Goal: Task Accomplishment & Management: Complete application form

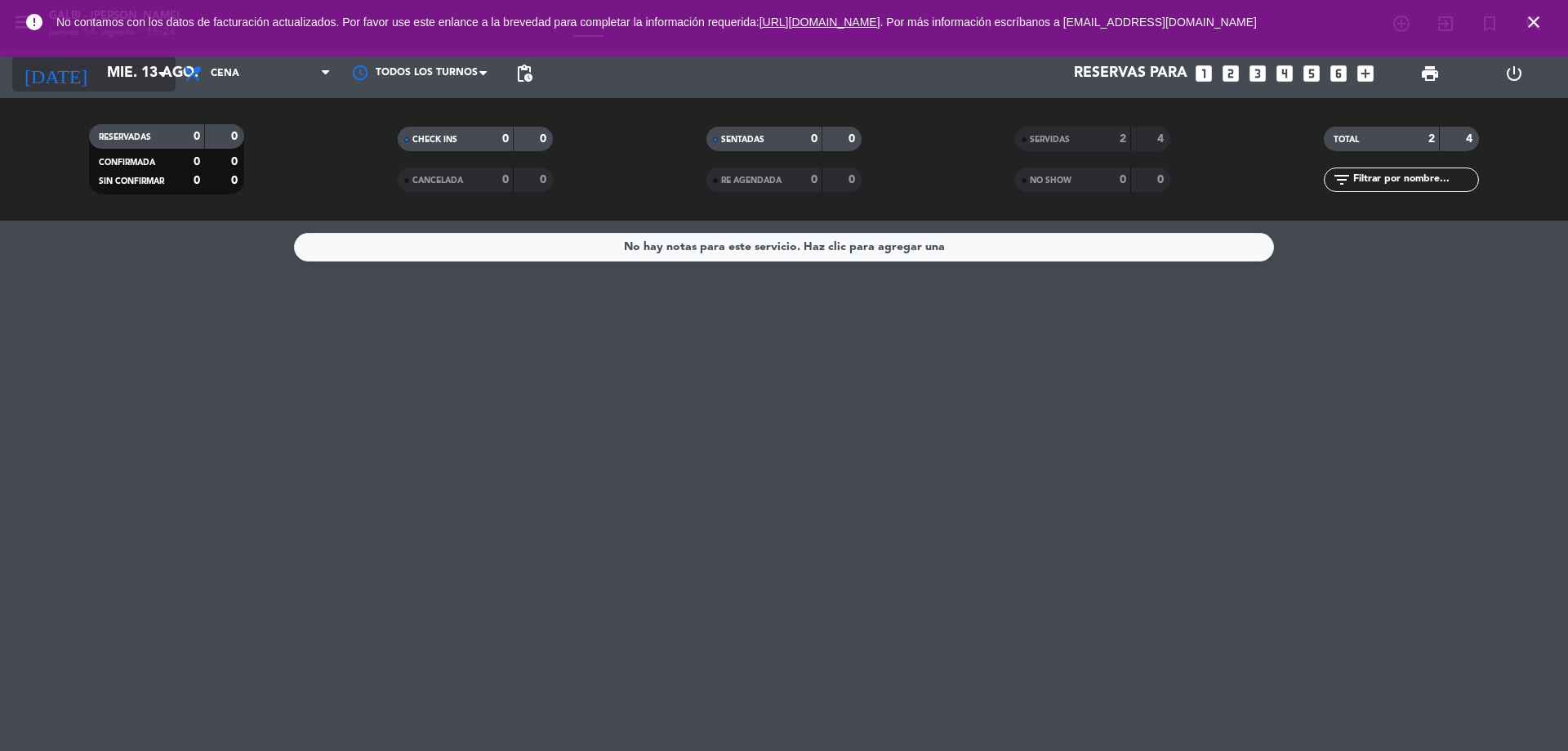
click at [147, 78] on input "mié. 13 ago." at bounding box center [193, 73] width 189 height 33
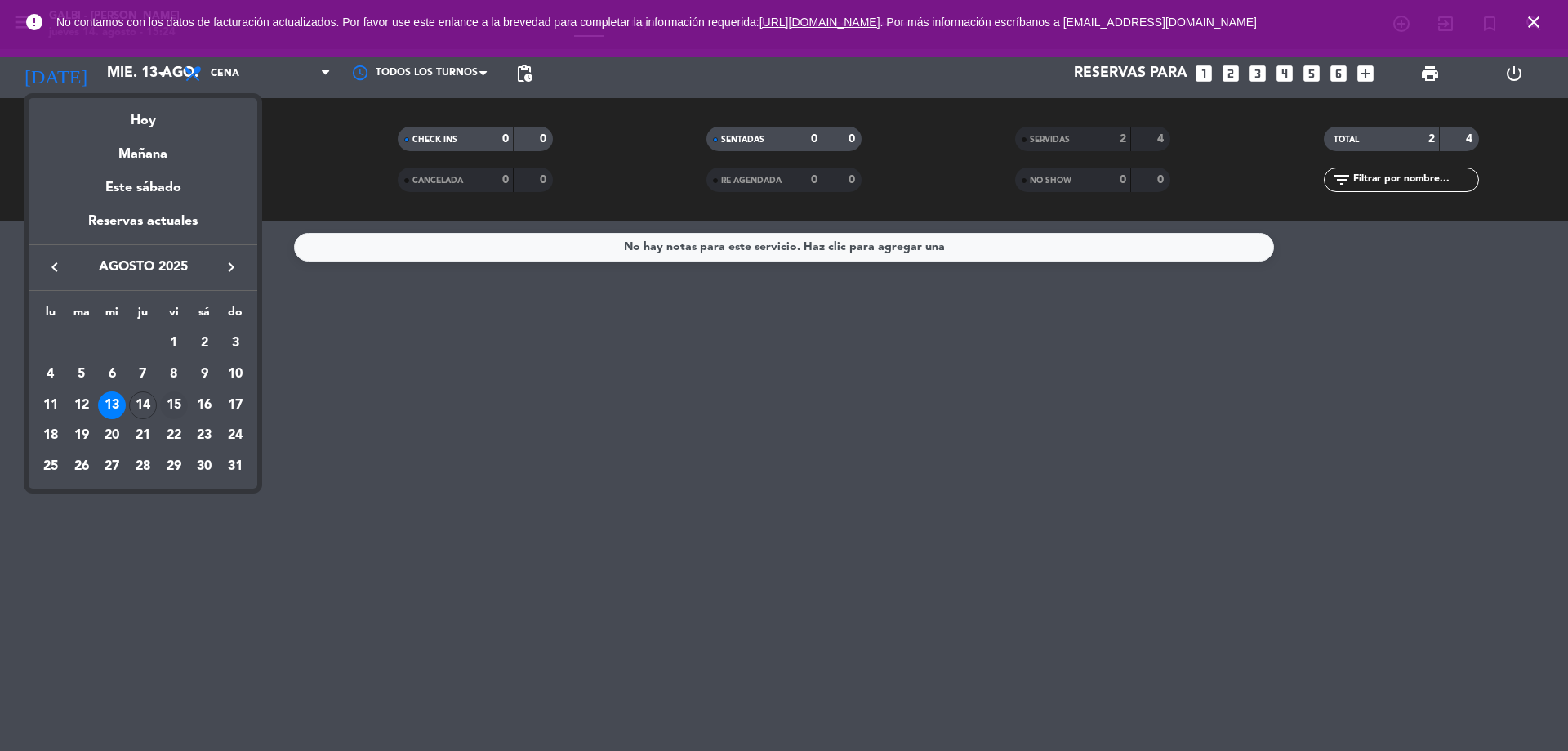
click at [176, 405] on div "15" at bounding box center [174, 405] width 28 height 28
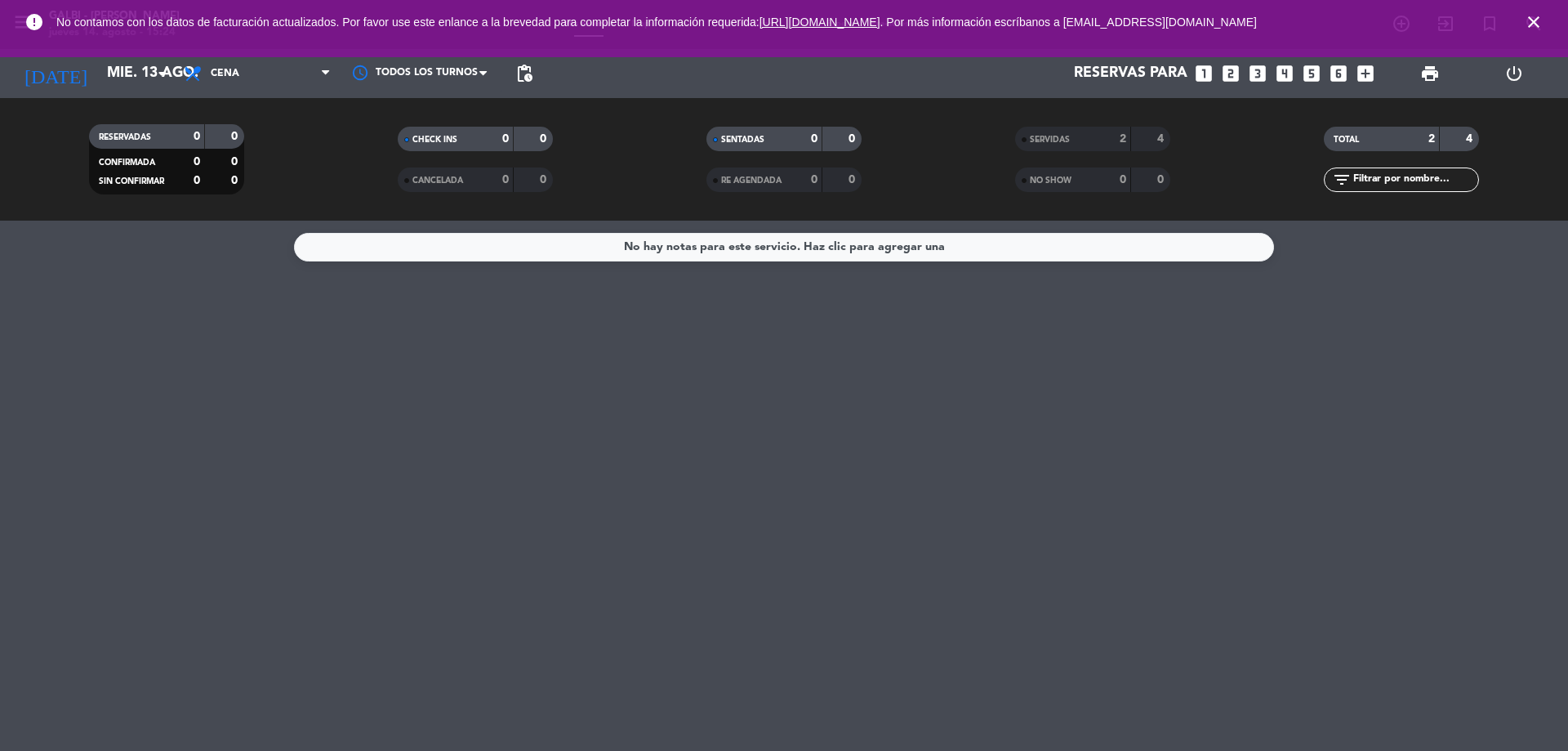
type input "vie. 15 ago."
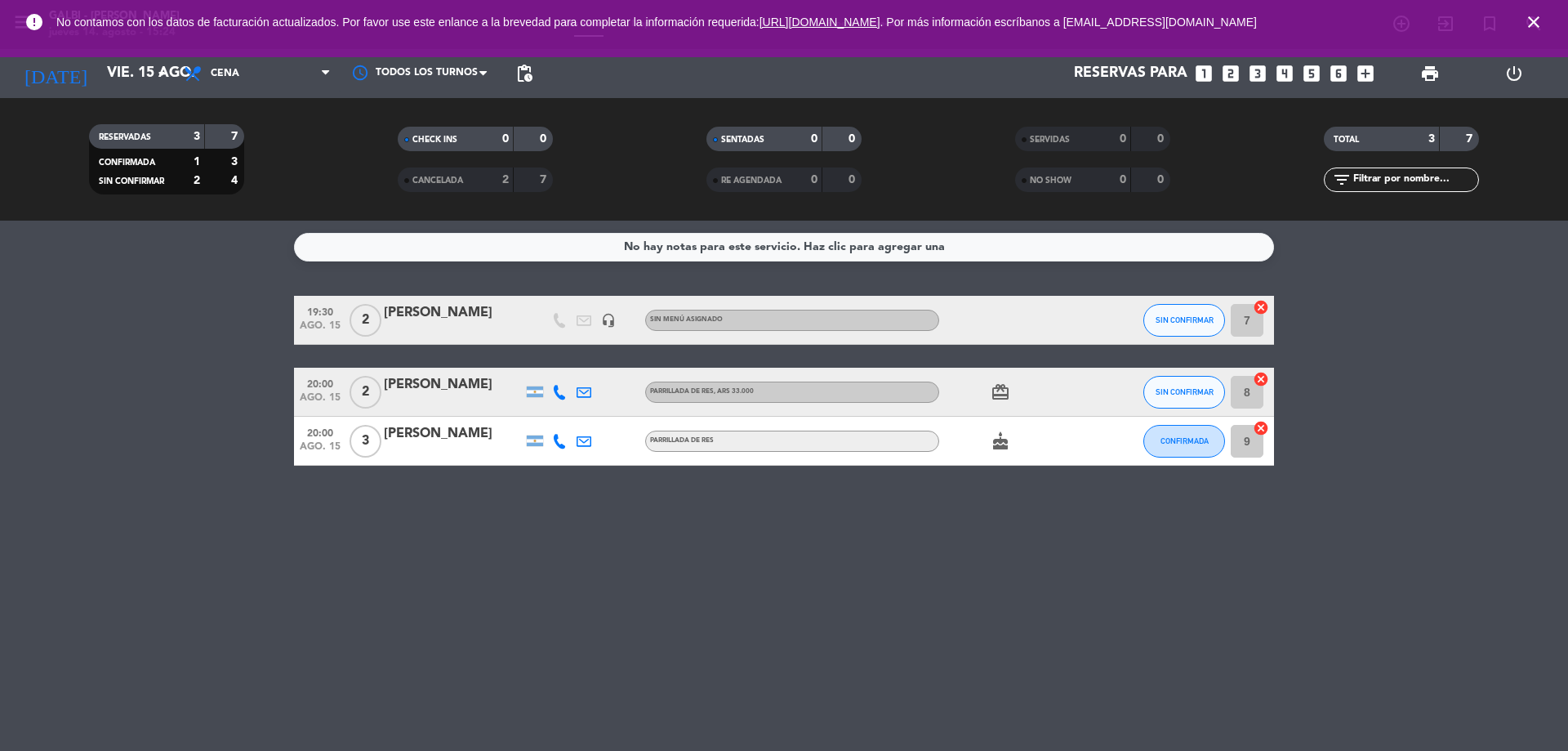
click at [397, 468] on div "No hay notas para este servicio. Haz clic para agregar una 19:30 ago. 15 2 [PER…" at bounding box center [784, 485] width 1568 height 530
drag, startPoint x: 888, startPoint y: 518, endPoint x: 1539, endPoint y: 63, distance: 794.2
click at [1223, 310] on div "No hay notas para este servicio. Haz clic para agregar una 19:30 ago. 15 2 [PER…" at bounding box center [784, 485] width 1568 height 530
click at [1190, 324] on button "SIN CONFIRMAR" at bounding box center [1184, 319] width 81 height 33
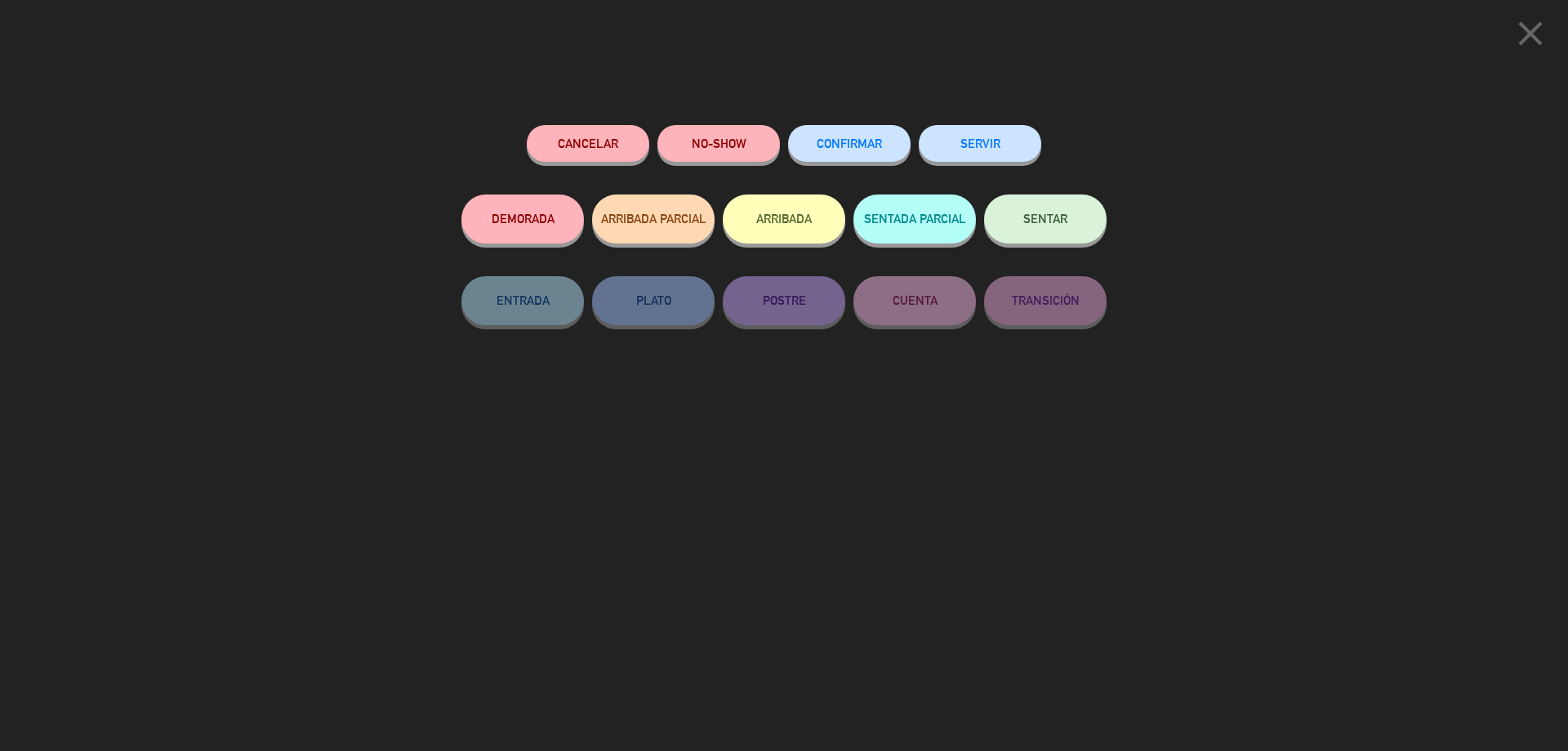
click at [857, 146] on span "CONFIRMAR" at bounding box center [849, 144] width 65 height 14
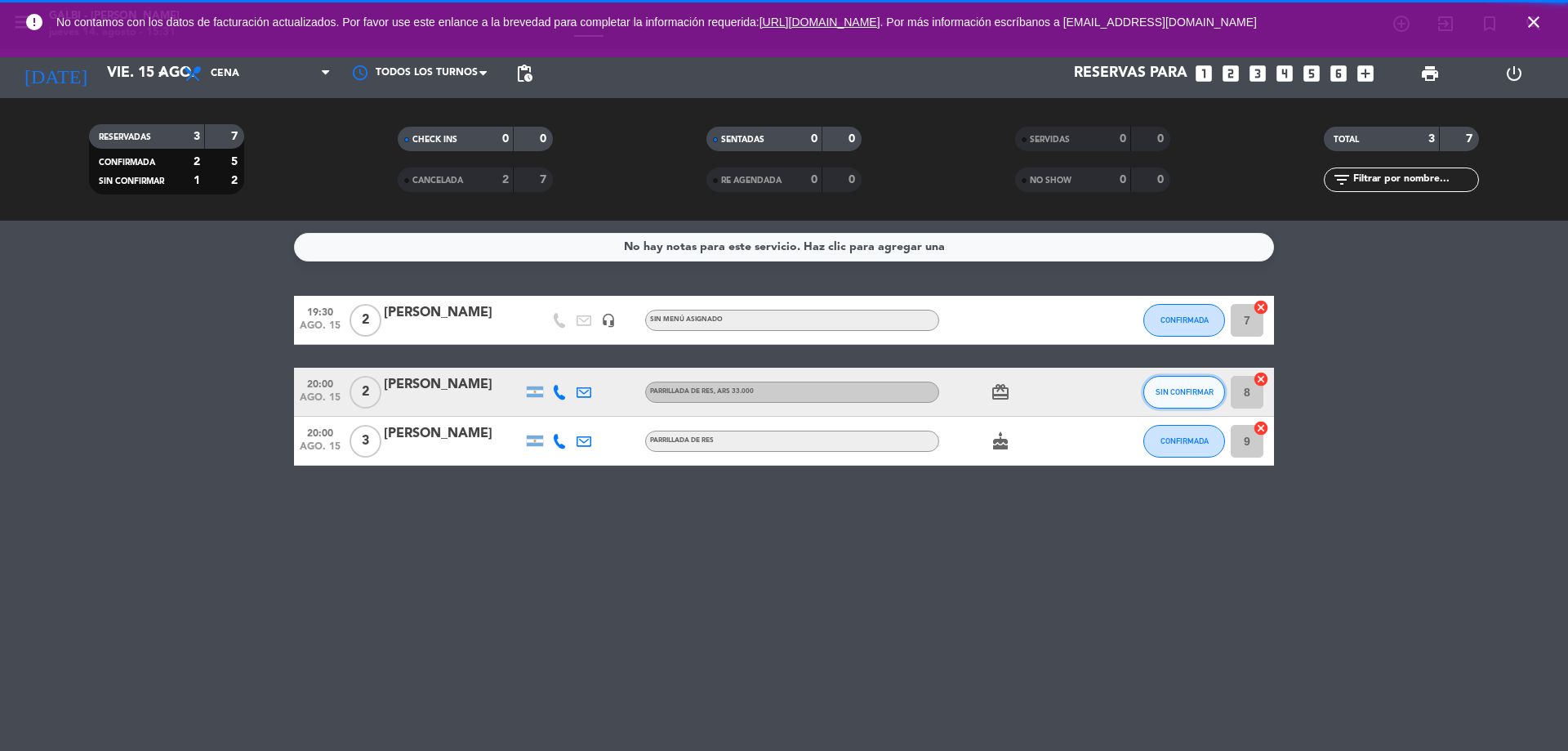
drag, startPoint x: 1193, startPoint y: 382, endPoint x: 1198, endPoint y: 390, distance: 9.4
click at [1198, 390] on span "SIN CONFIRMAR" at bounding box center [1184, 391] width 58 height 9
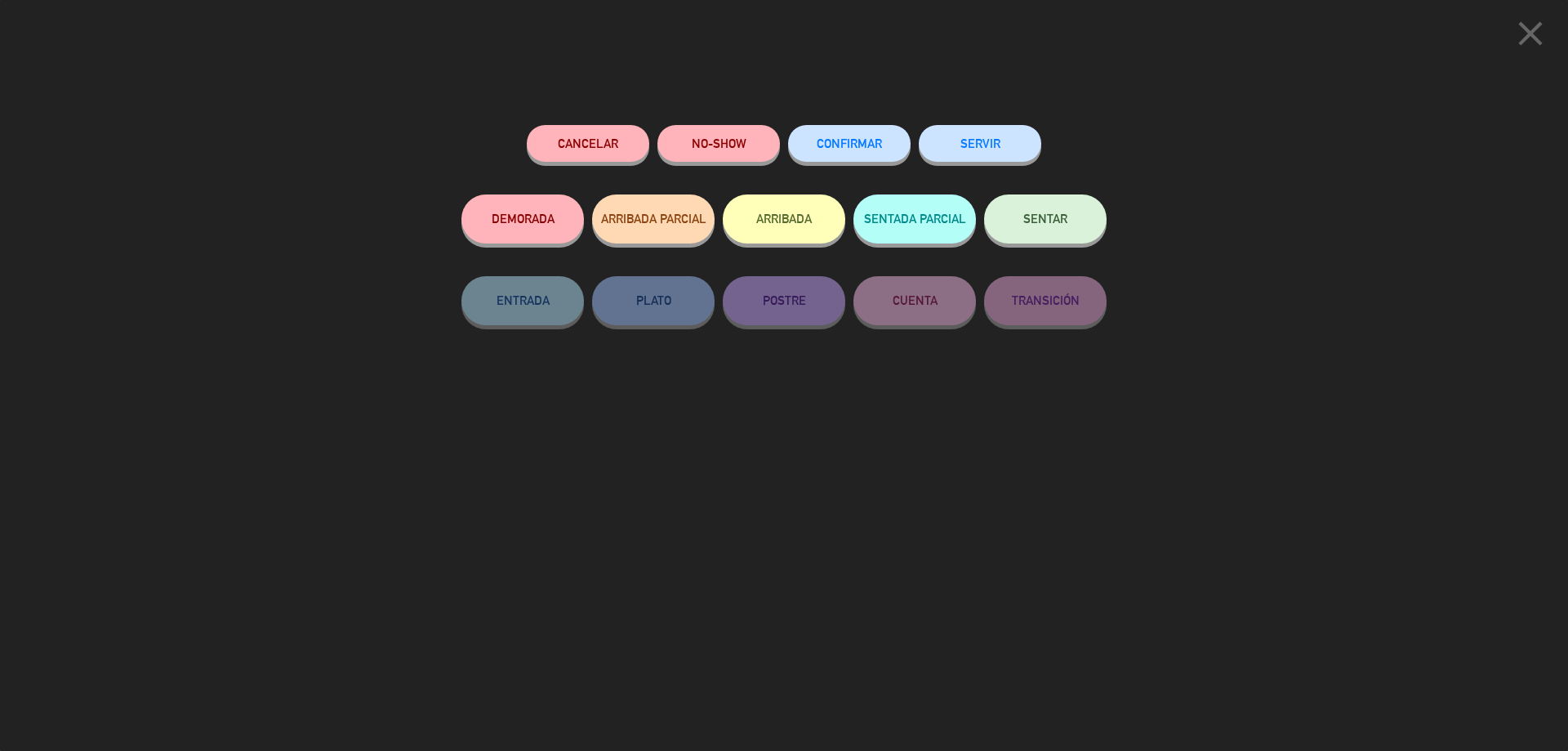
click at [884, 148] on button "CONFIRMAR" at bounding box center [850, 143] width 123 height 37
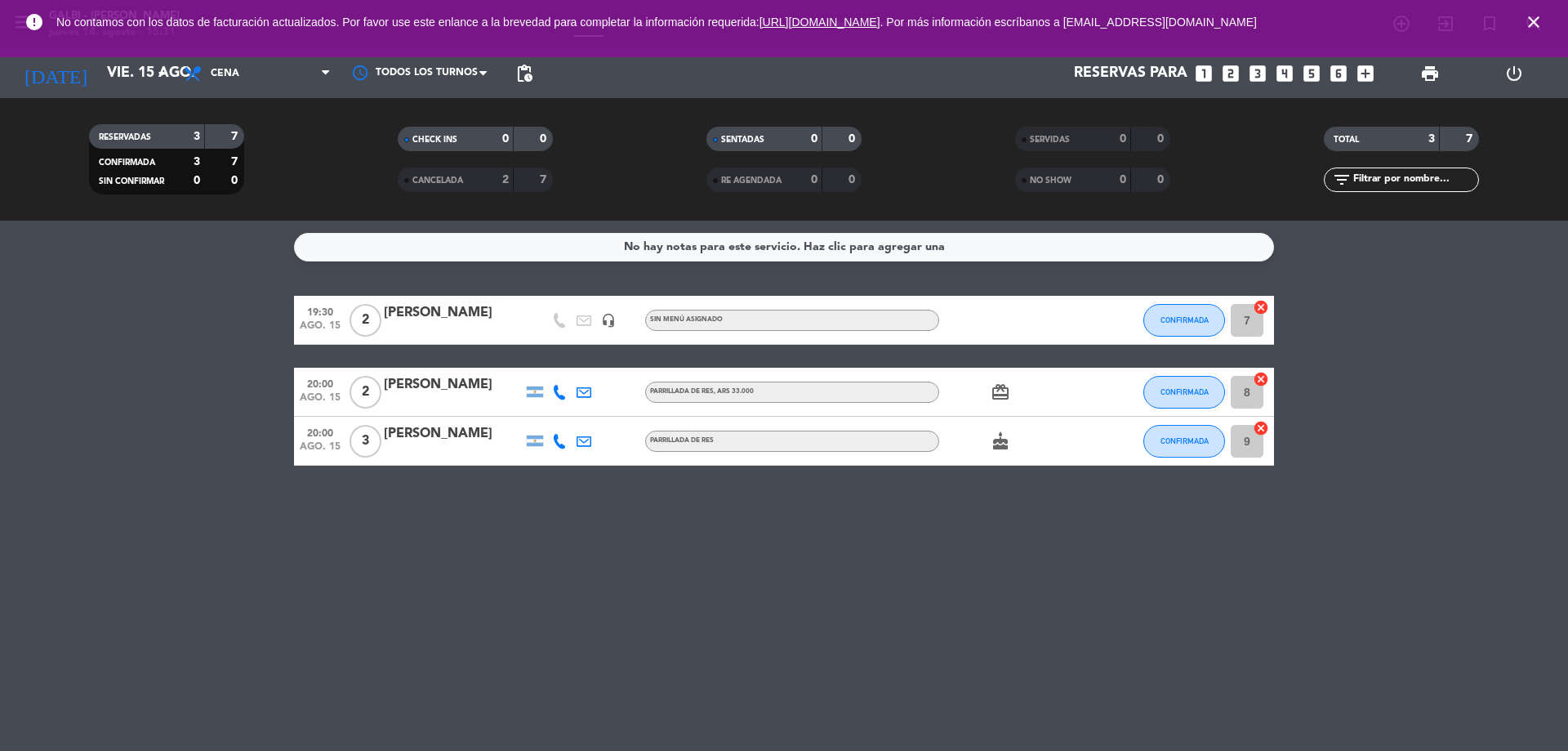
click at [1237, 74] on icon "looks_two" at bounding box center [1230, 72] width 21 height 21
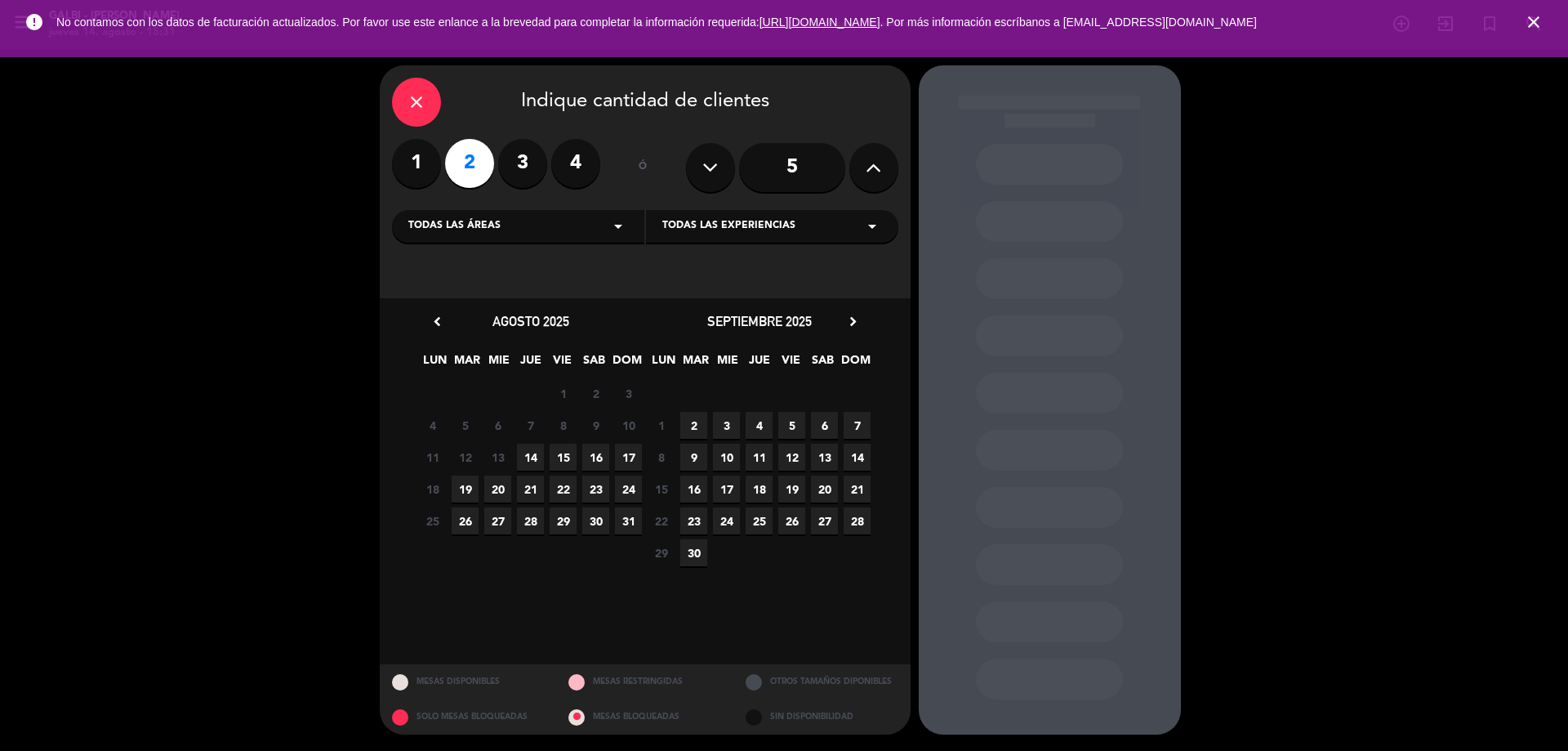
click at [418, 102] on icon "close" at bounding box center [417, 102] width 20 height 20
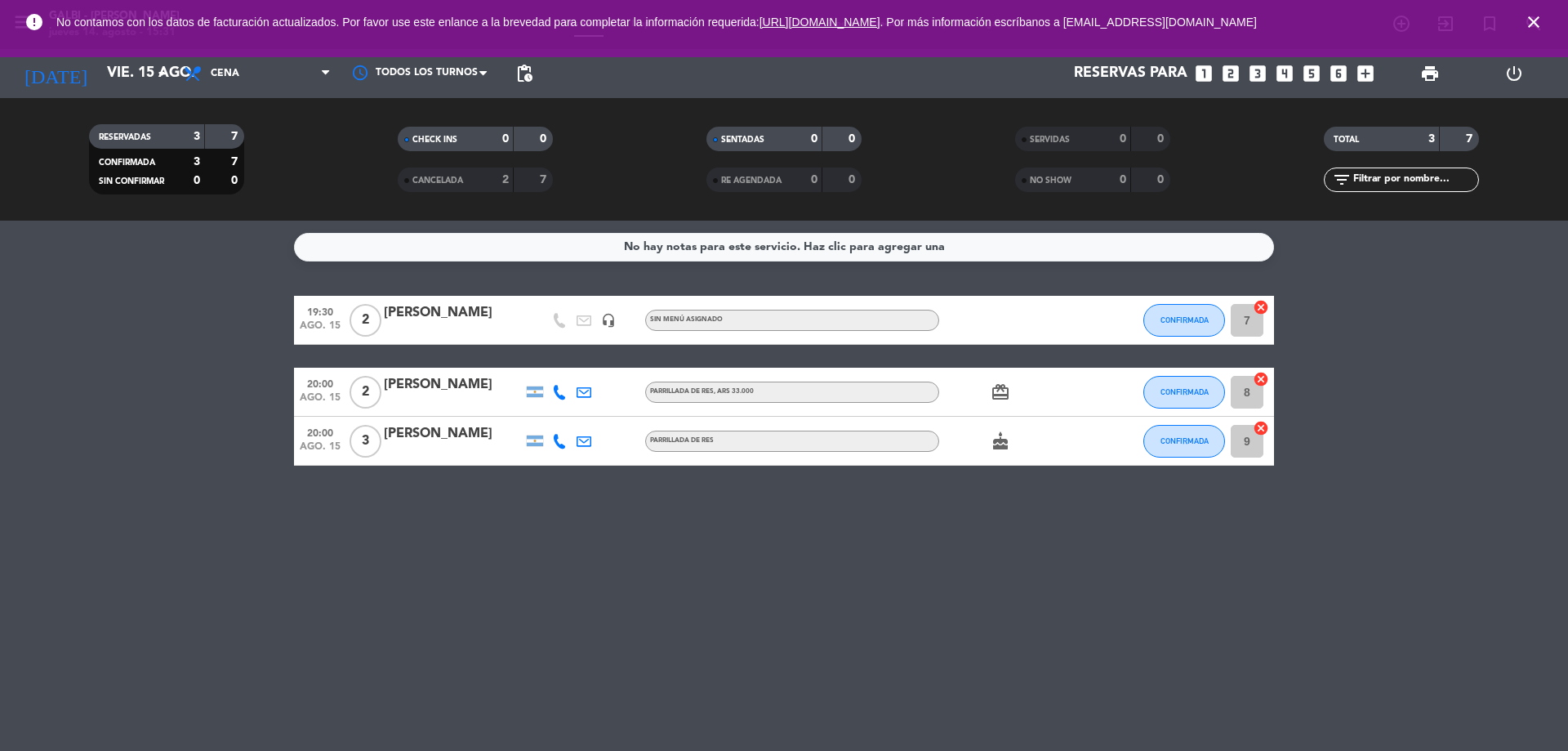
click at [1230, 68] on icon "looks_two" at bounding box center [1230, 72] width 21 height 21
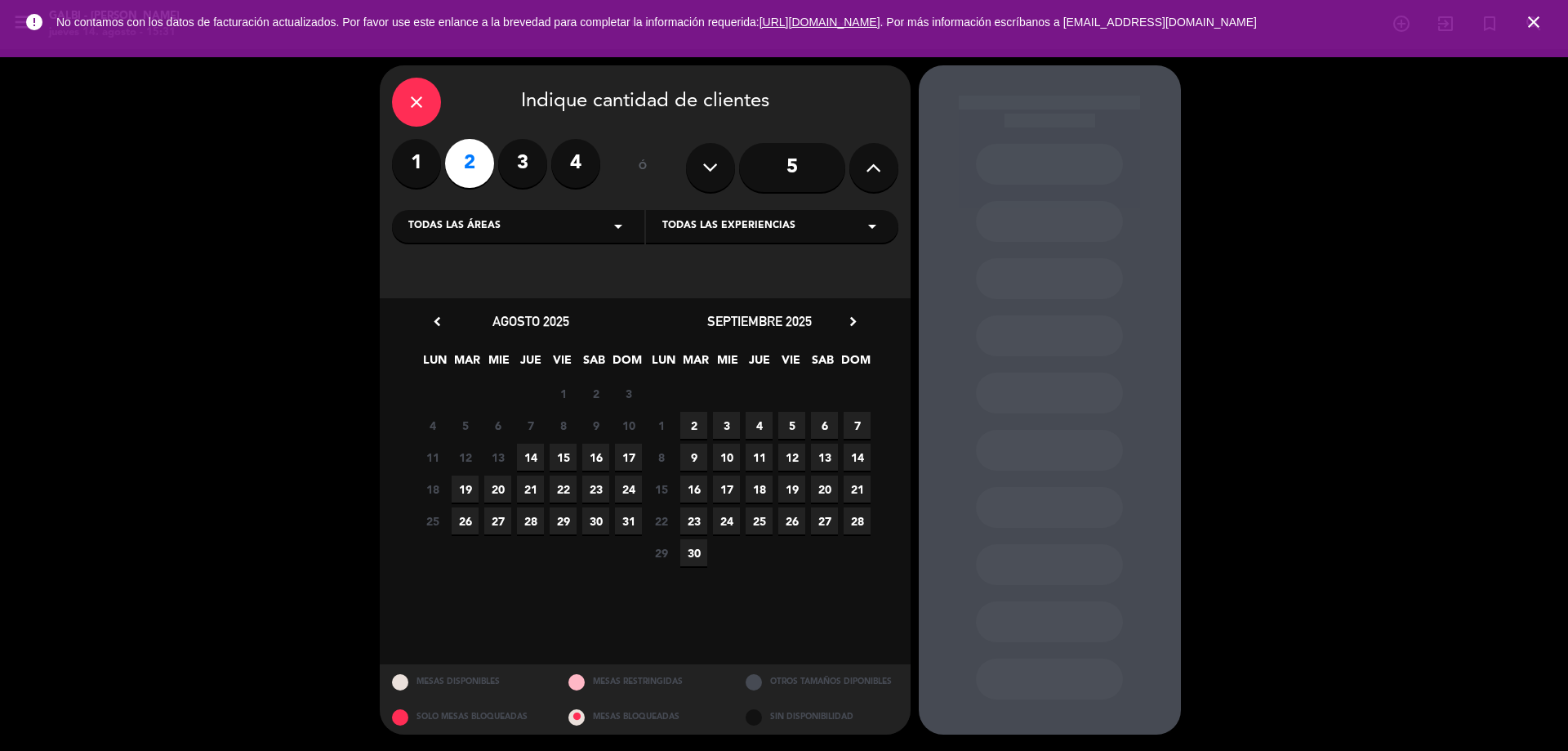
click at [562, 456] on span "15" at bounding box center [562, 456] width 27 height 27
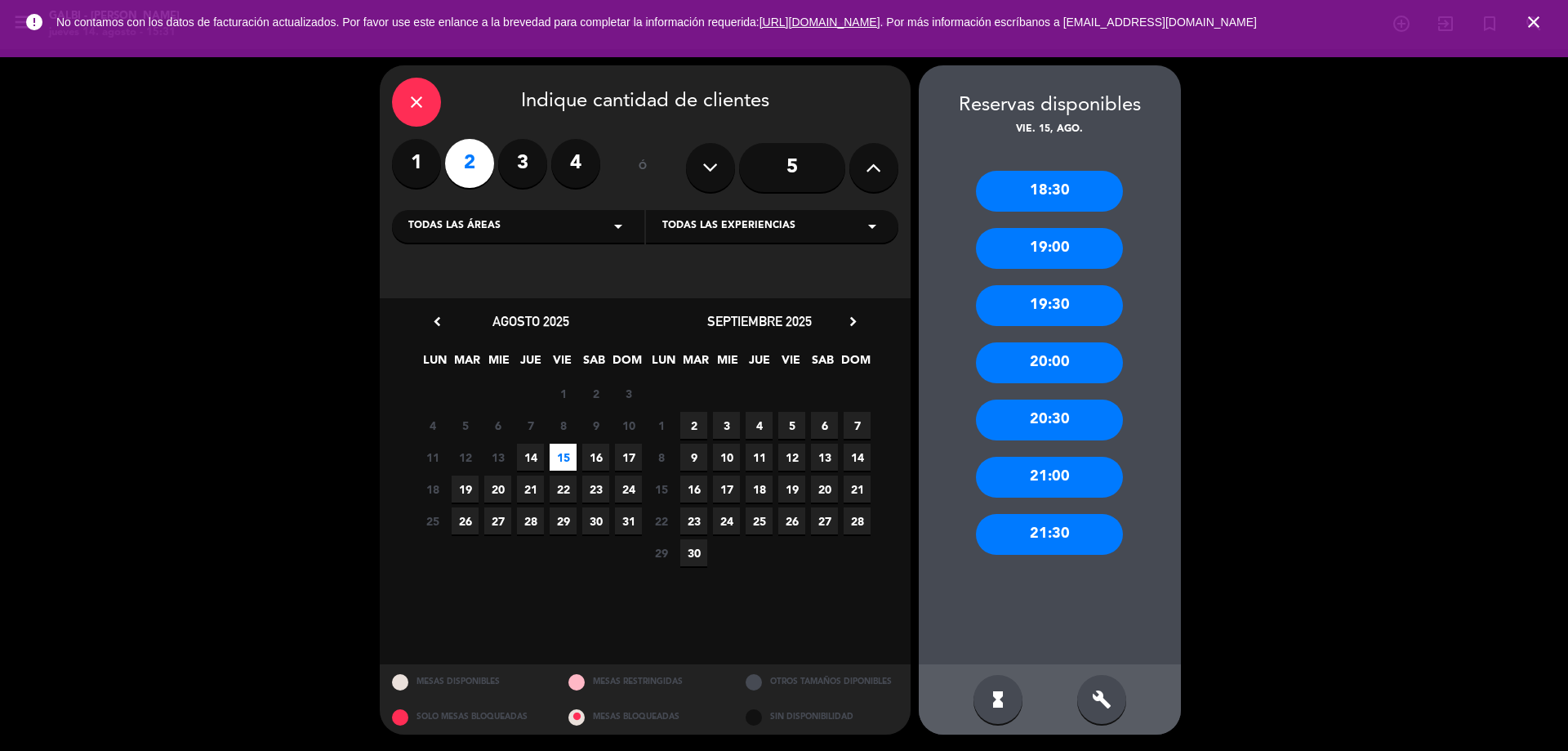
click at [1065, 361] on div "20:00" at bounding box center [1049, 362] width 147 height 41
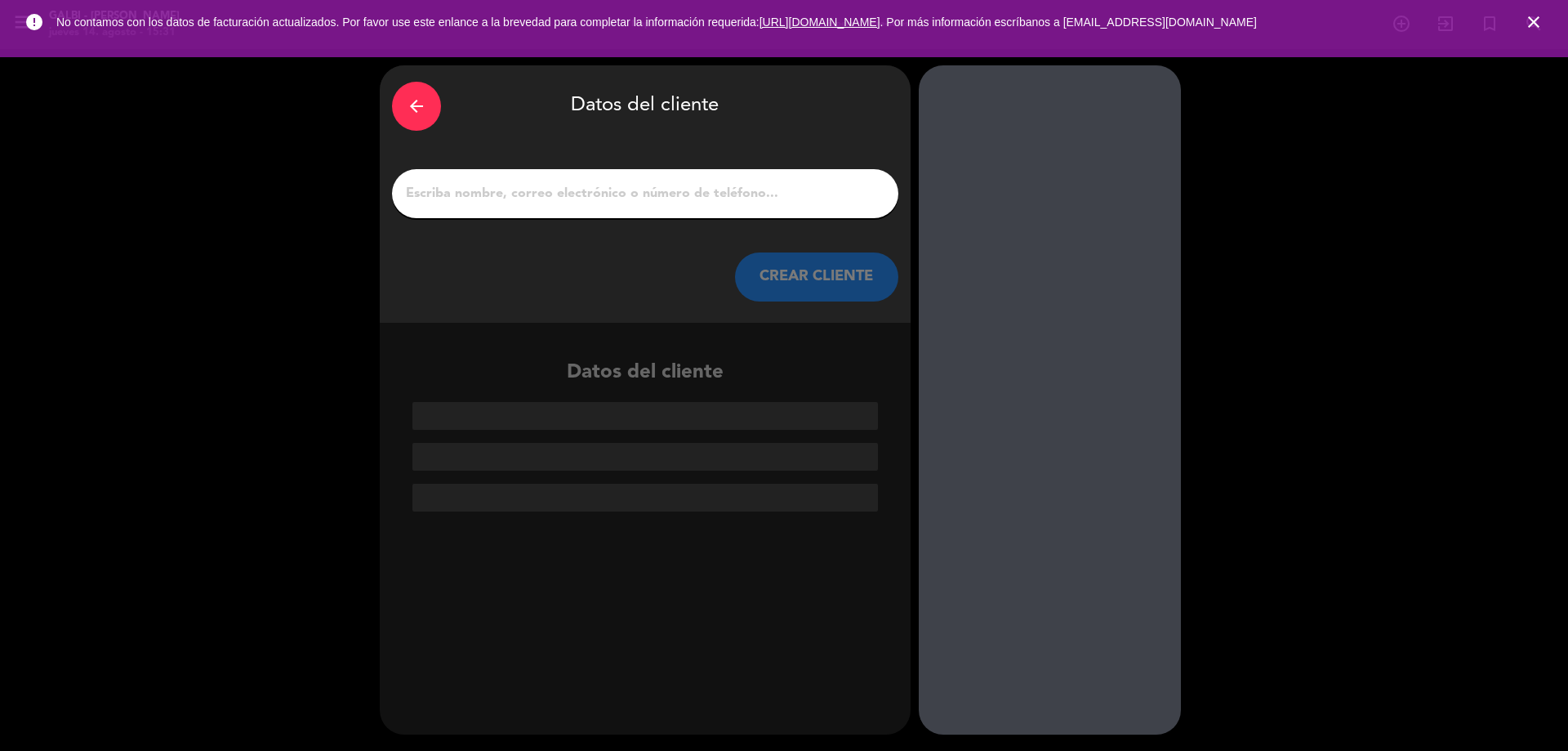
click at [656, 192] on input "1" at bounding box center [646, 193] width 482 height 23
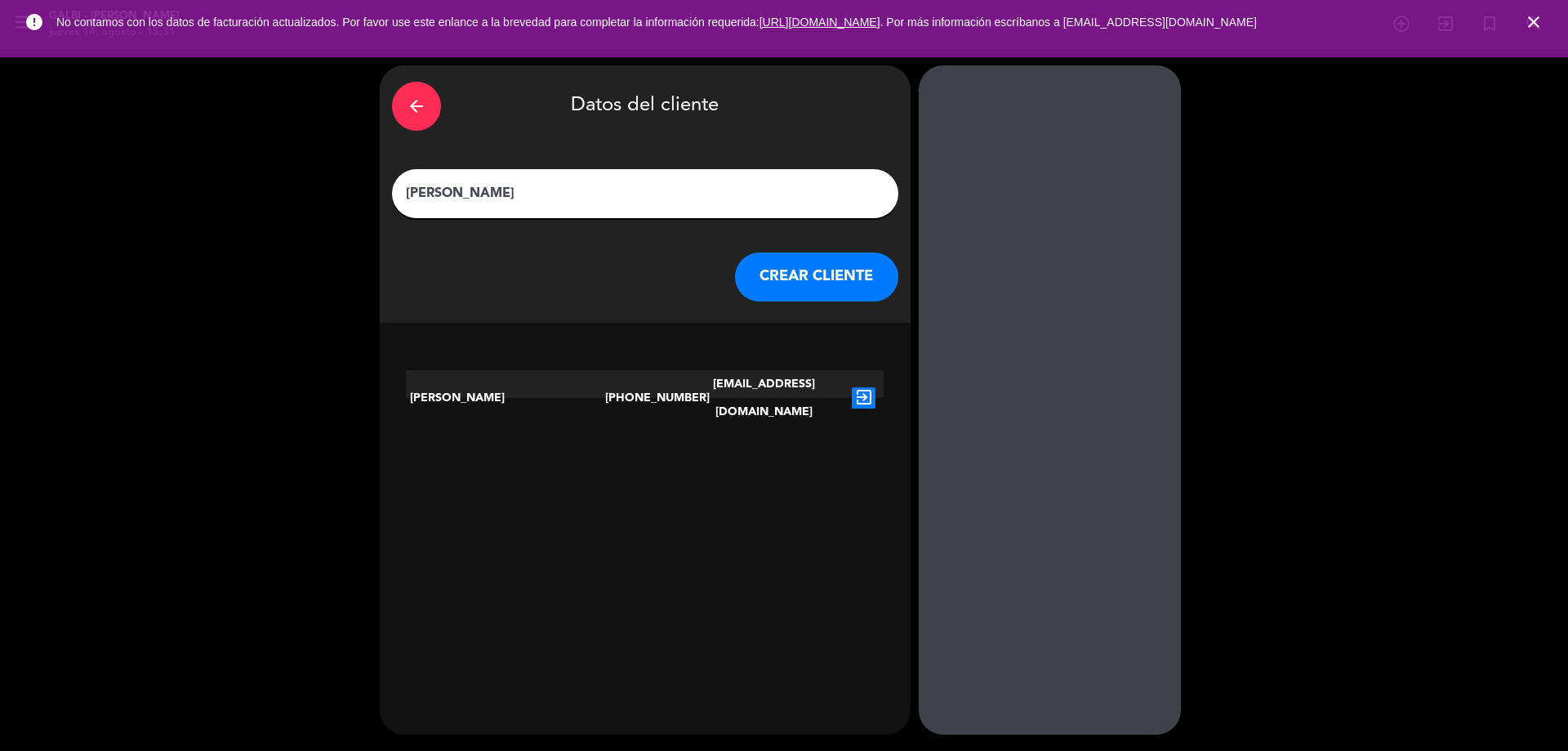
type input "[PERSON_NAME]"
click at [789, 274] on button "CREAR CLIENTE" at bounding box center [816, 276] width 164 height 49
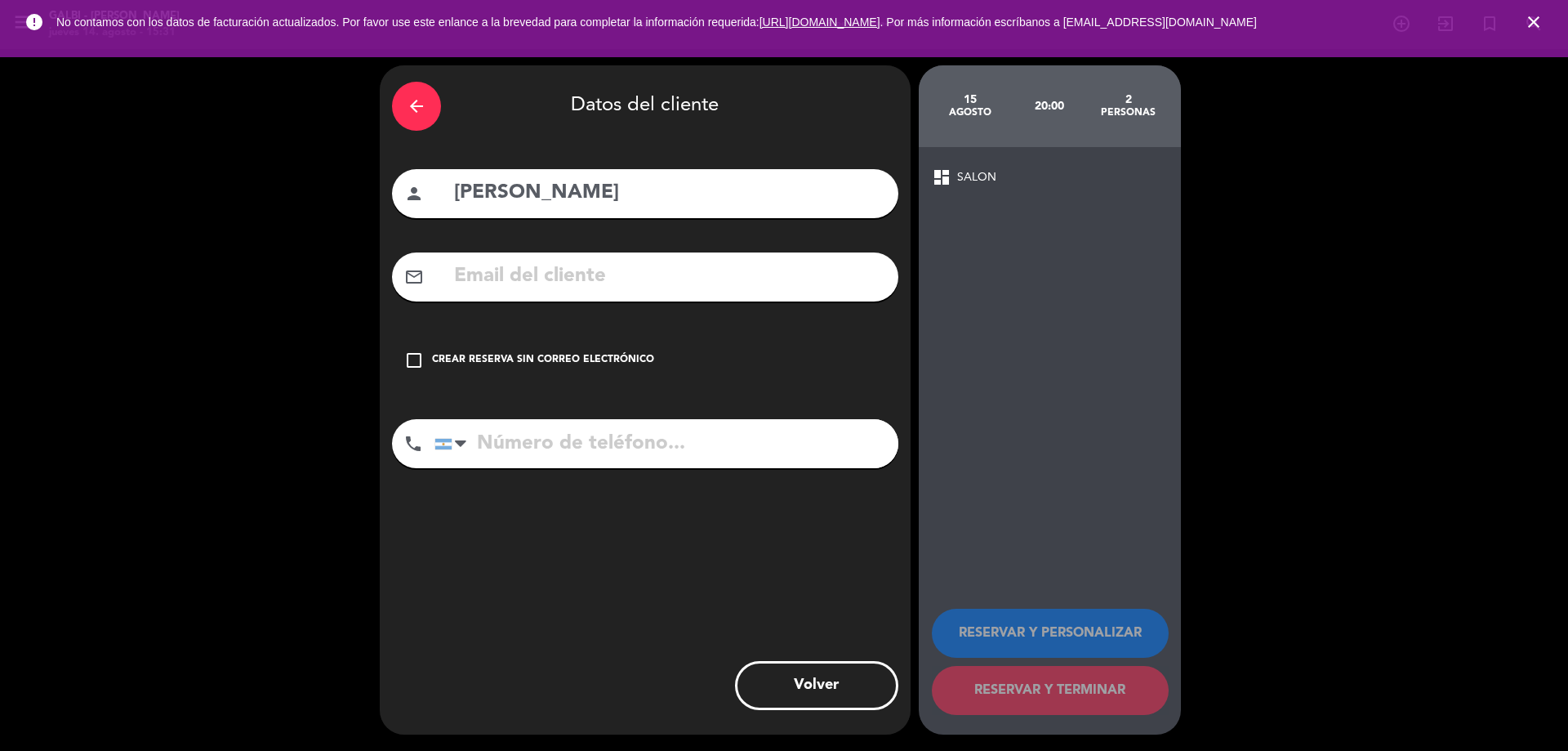
click at [716, 449] on input "tel" at bounding box center [666, 442] width 464 height 49
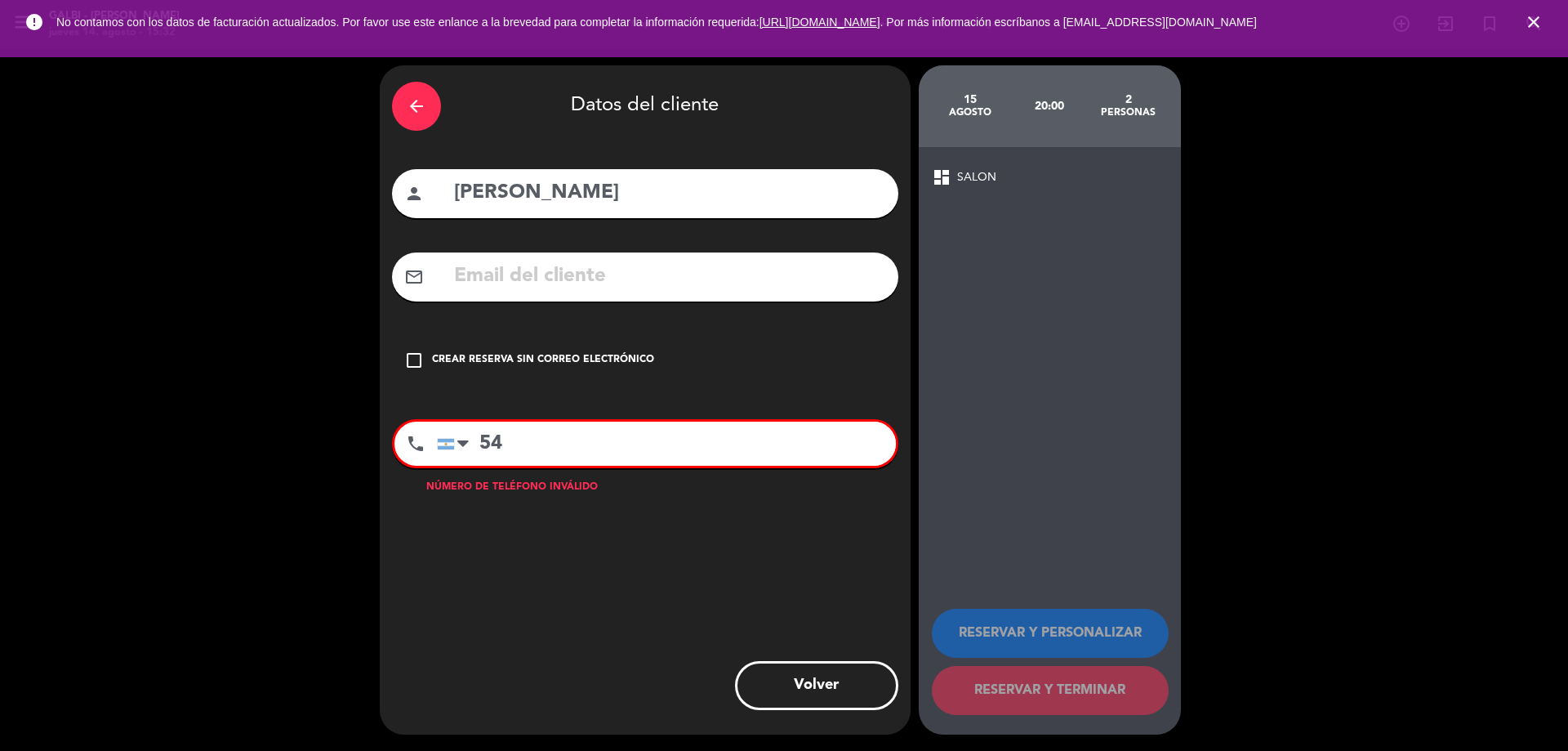
type input "5"
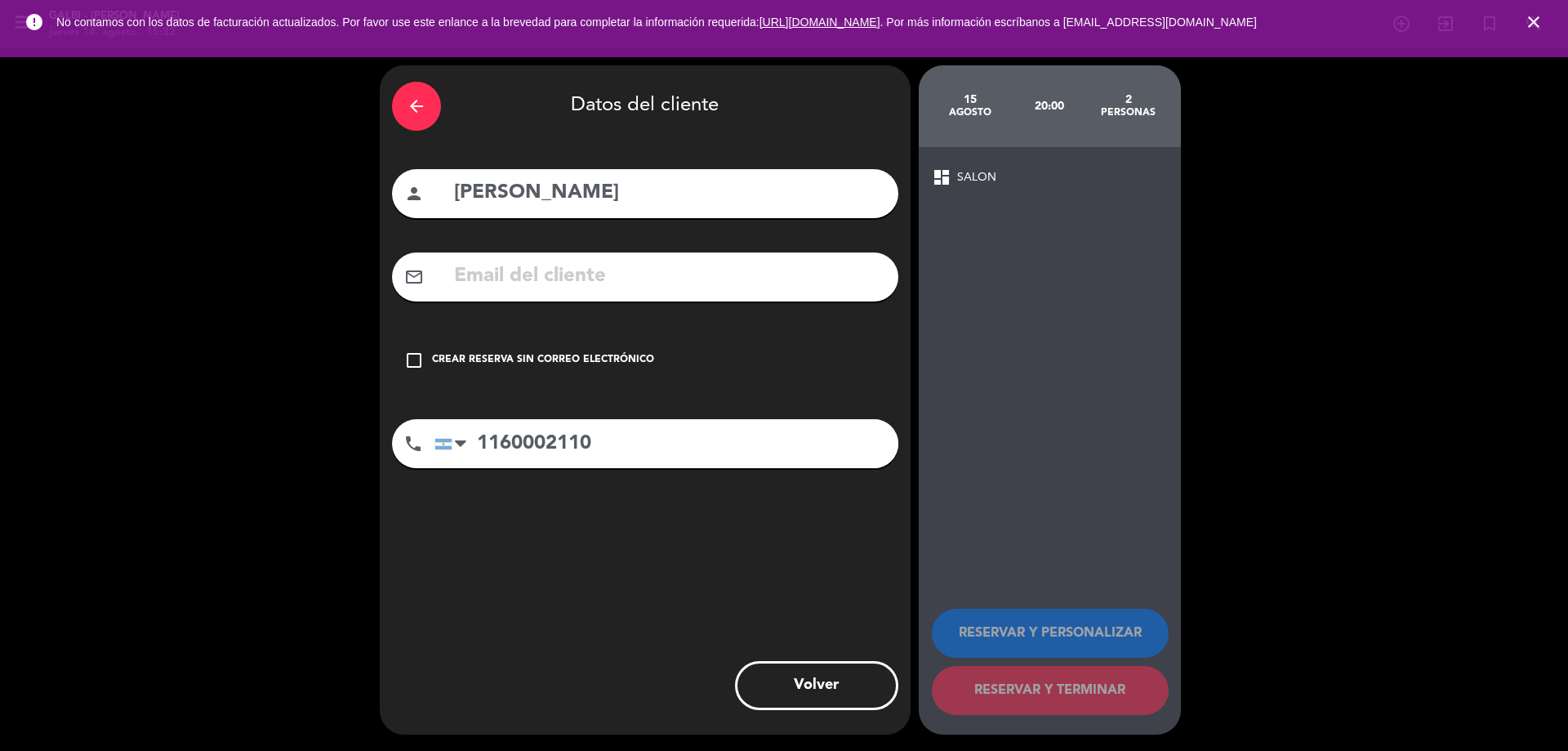
type input "1160002110"
click at [852, 554] on div "arrow_back Datos del cliente person Pablo mail_outline check_box_outline_blank …" at bounding box center [645, 400] width 531 height 669
drag, startPoint x: 410, startPoint y: 363, endPoint x: 414, endPoint y: 373, distance: 10.8
click at [415, 377] on div "check_box_outline_blank Crear reserva sin correo electrónico" at bounding box center [645, 359] width 507 height 49
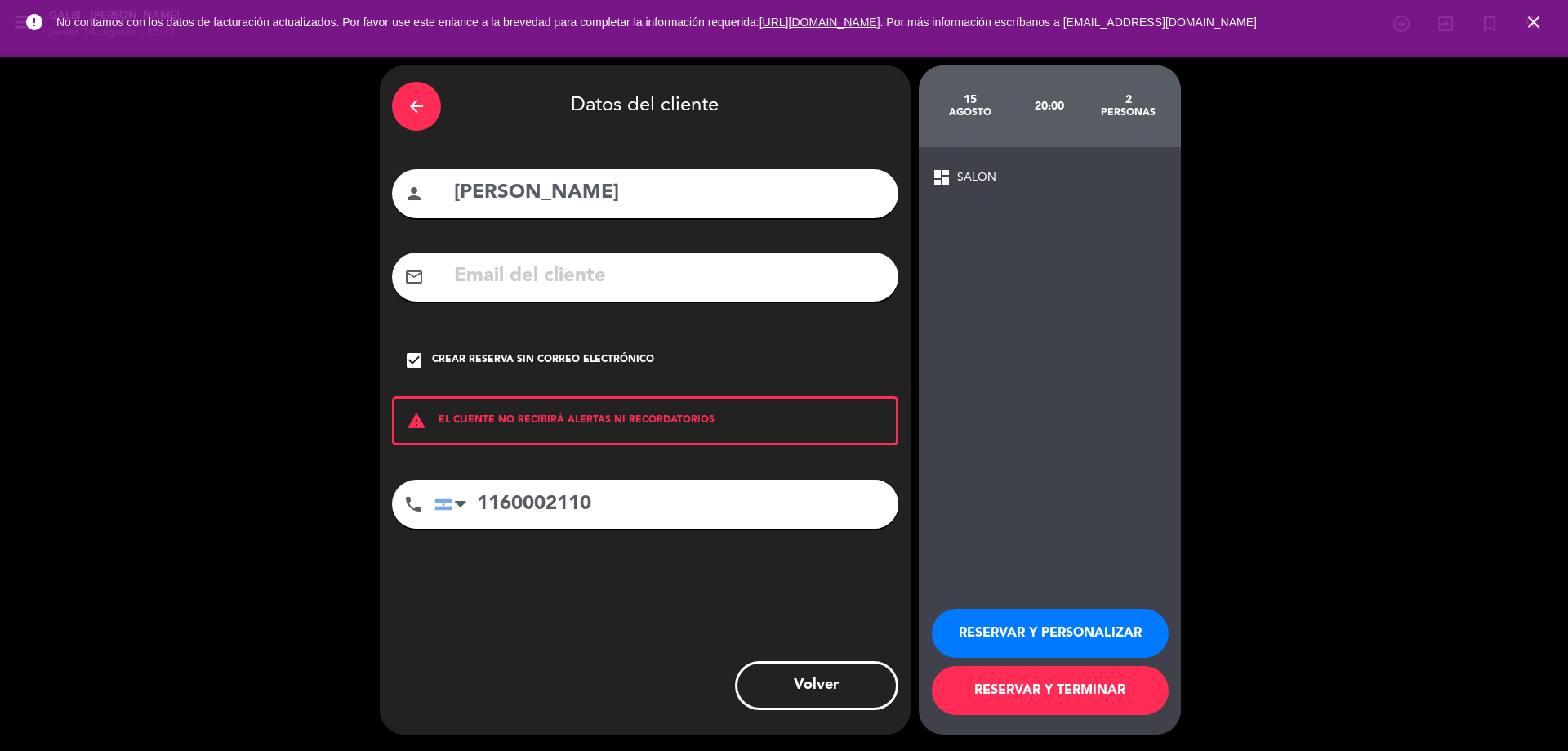
click at [1004, 640] on button "RESERVAR Y PERSONALIZAR" at bounding box center [1050, 632] width 237 height 49
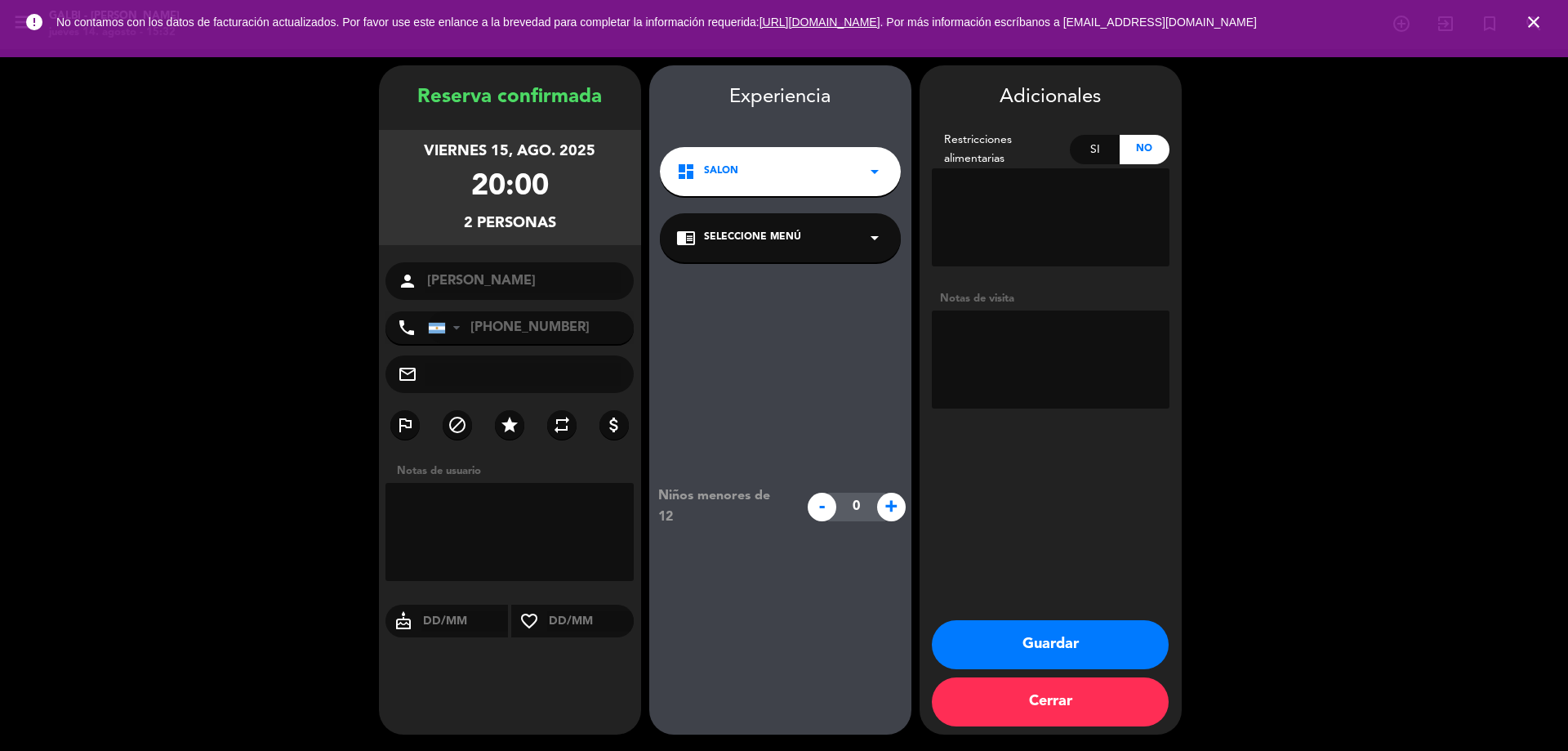
drag, startPoint x: 1112, startPoint y: 643, endPoint x: 1125, endPoint y: 629, distance: 19.1
click at [1112, 643] on button "Guardar" at bounding box center [1050, 644] width 237 height 49
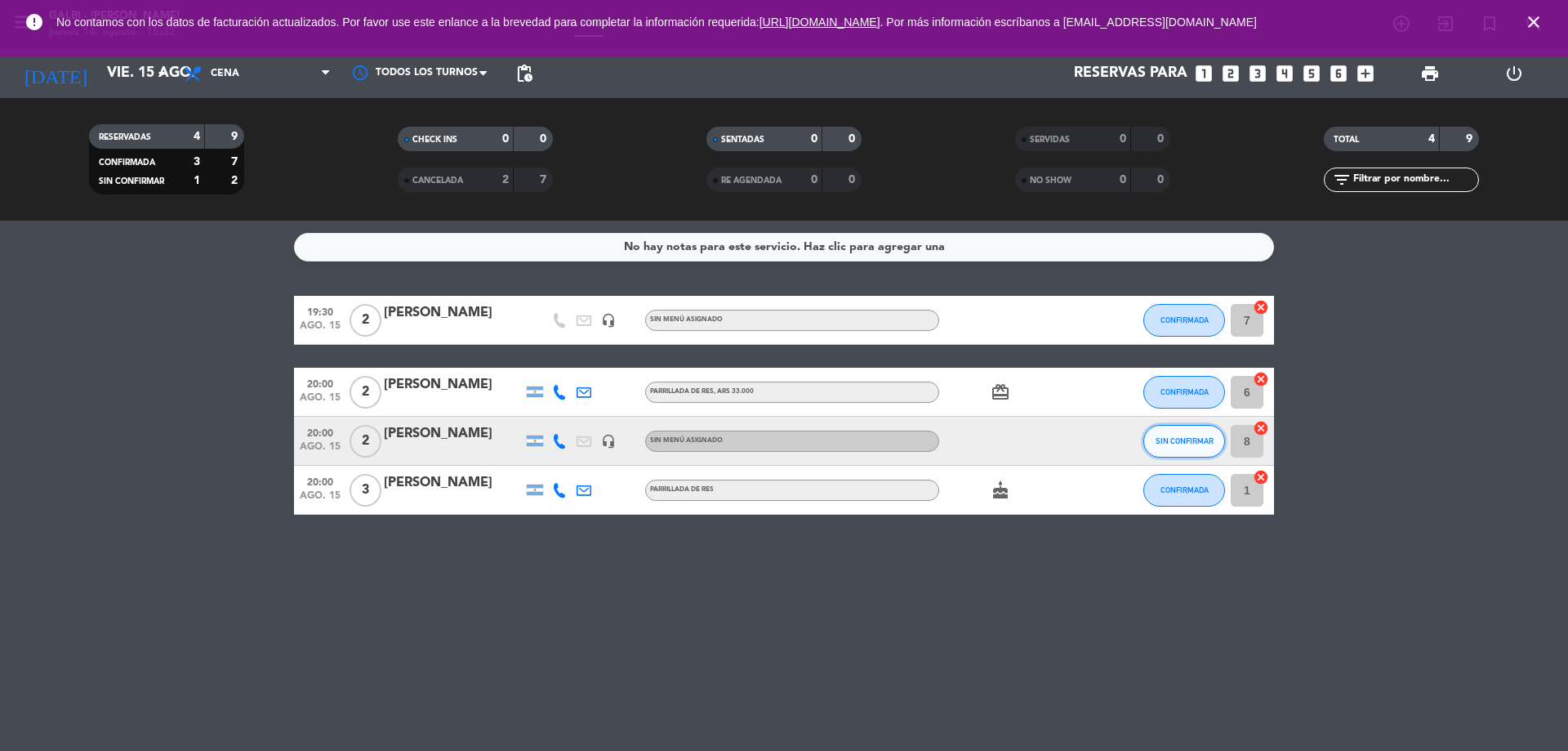
click at [1205, 445] on button "SIN CONFIRMAR" at bounding box center [1184, 440] width 81 height 33
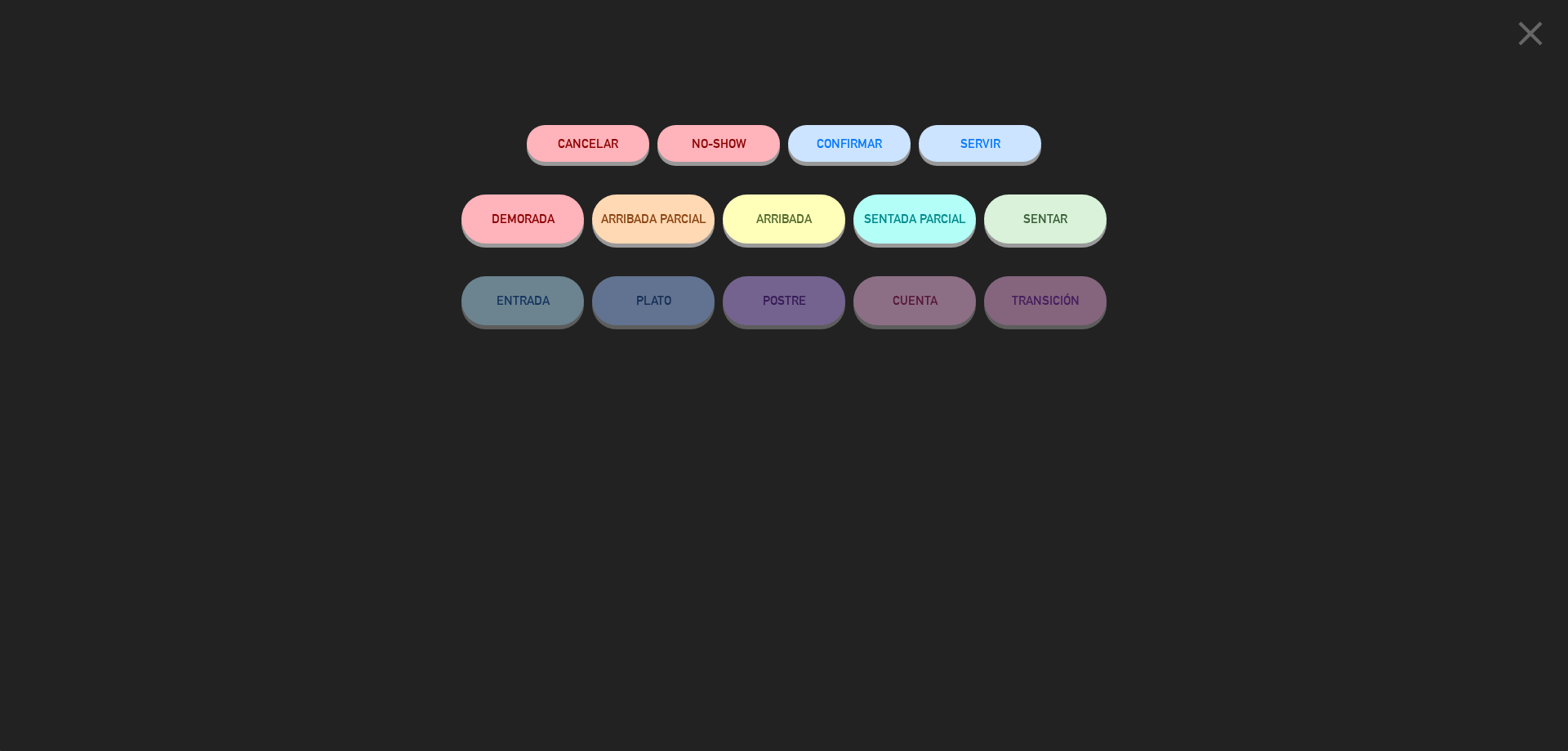
click at [877, 146] on span "CONFIRMAR" at bounding box center [849, 144] width 65 height 14
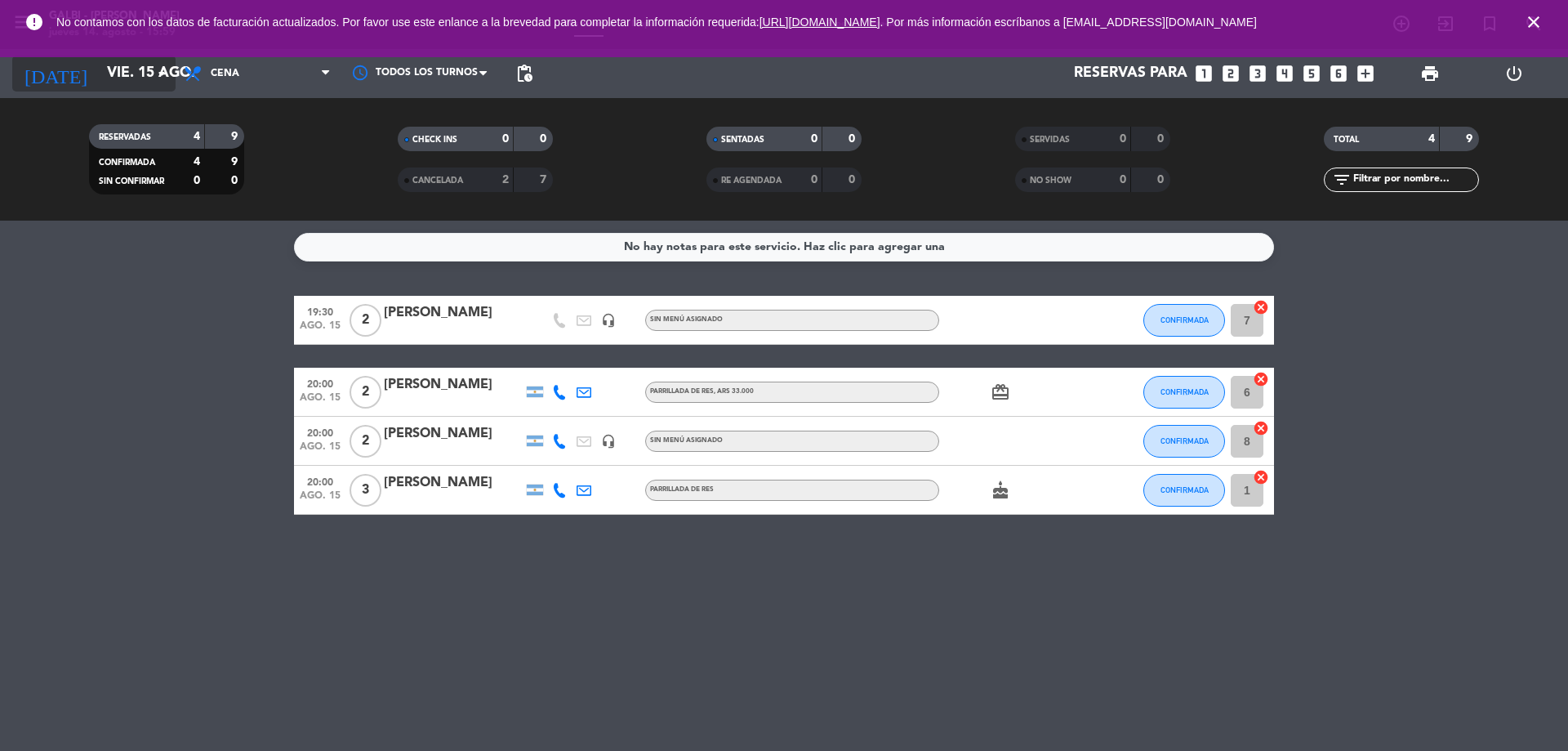
click at [152, 68] on icon "arrow_drop_down" at bounding box center [162, 73] width 20 height 20
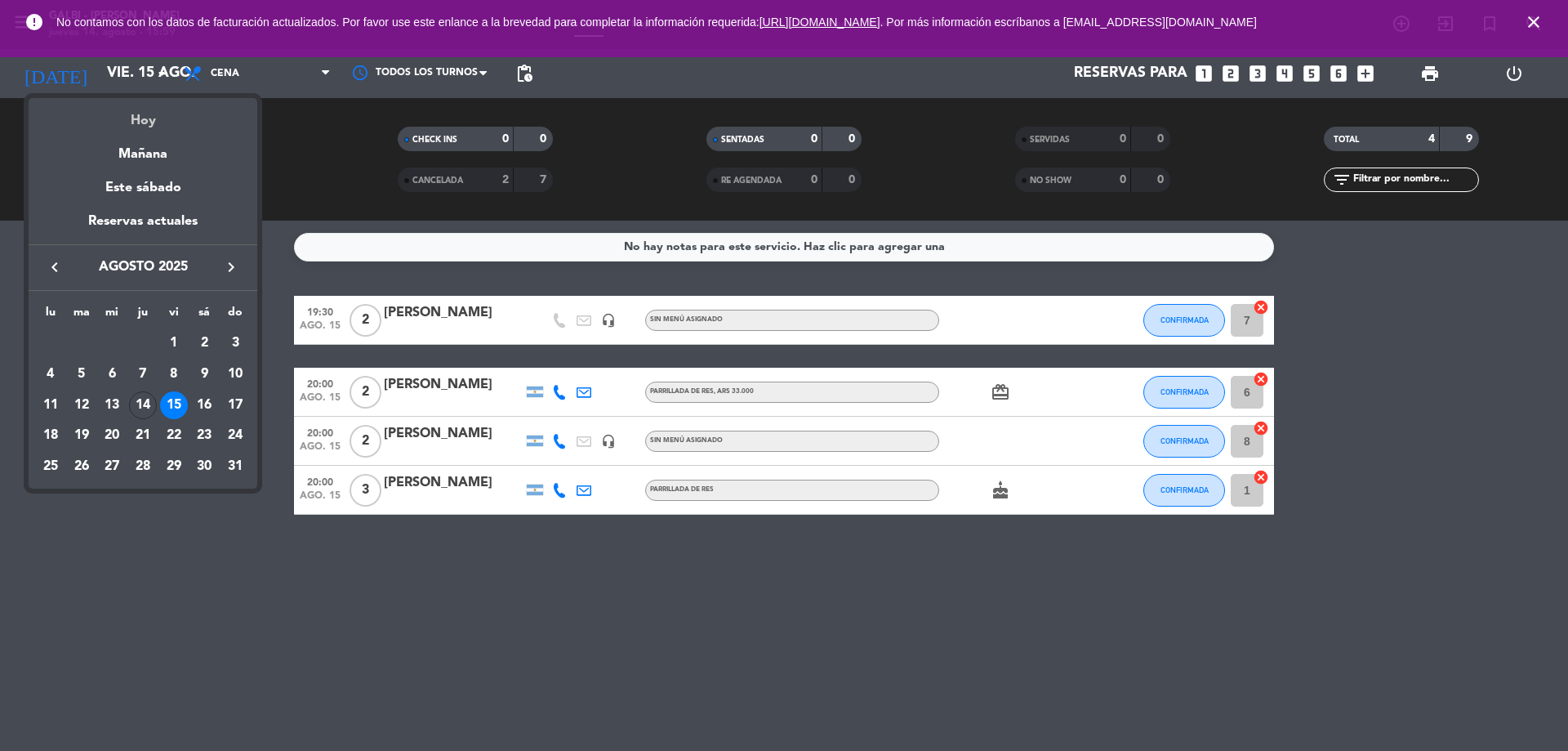
click at [137, 120] on div "Hoy" at bounding box center [143, 115] width 229 height 34
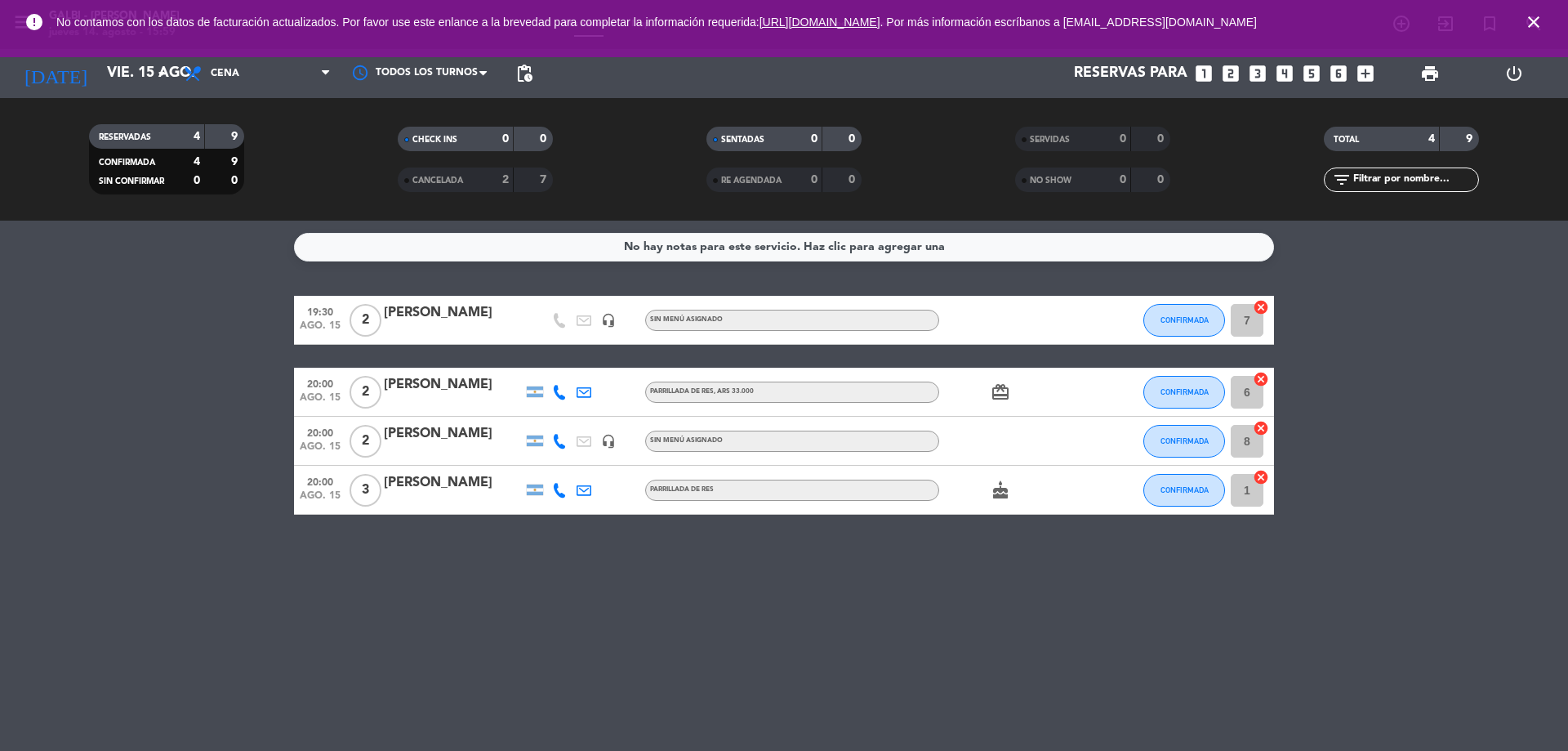
type input "jue. 14 ago."
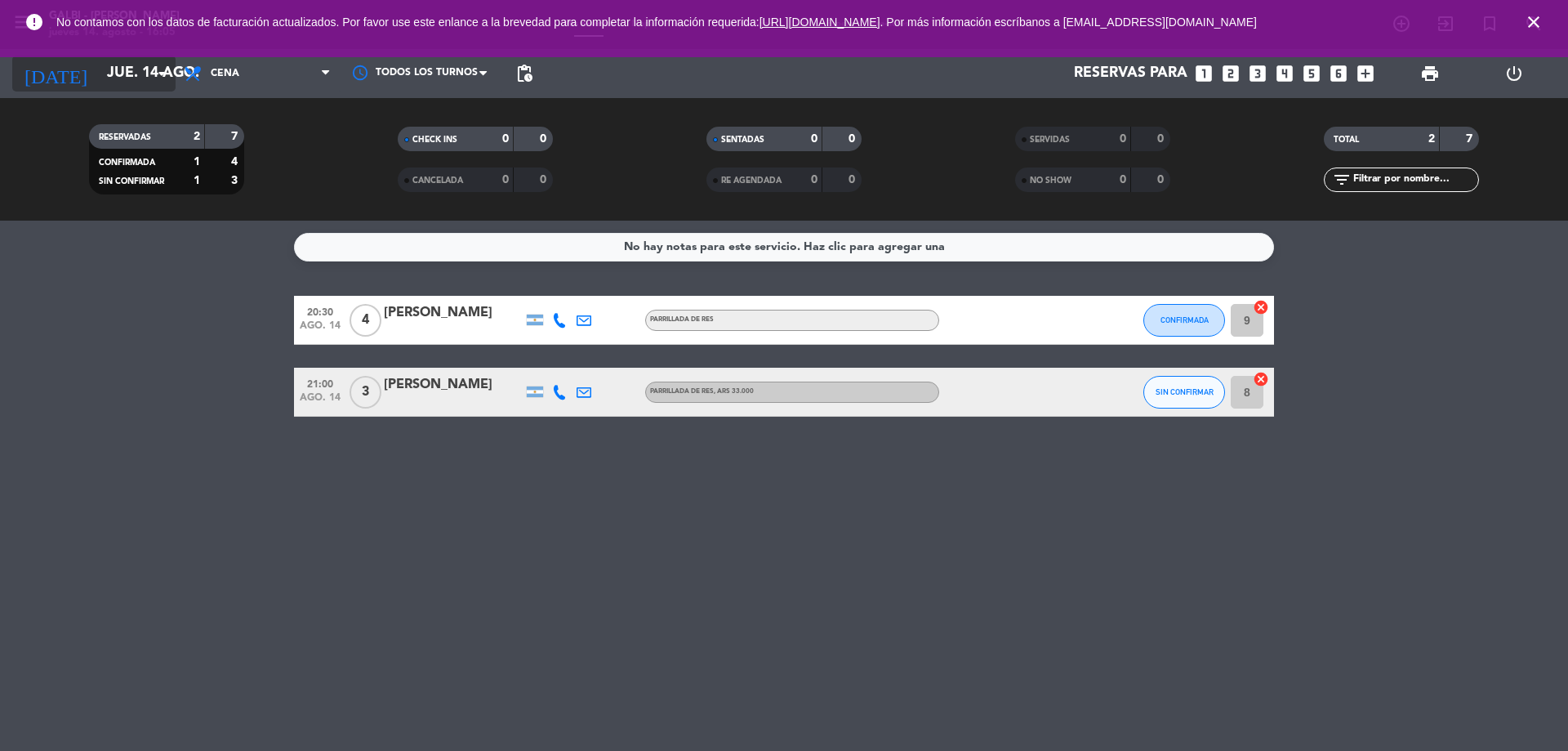
click at [164, 72] on icon "arrow_drop_down" at bounding box center [162, 73] width 20 height 20
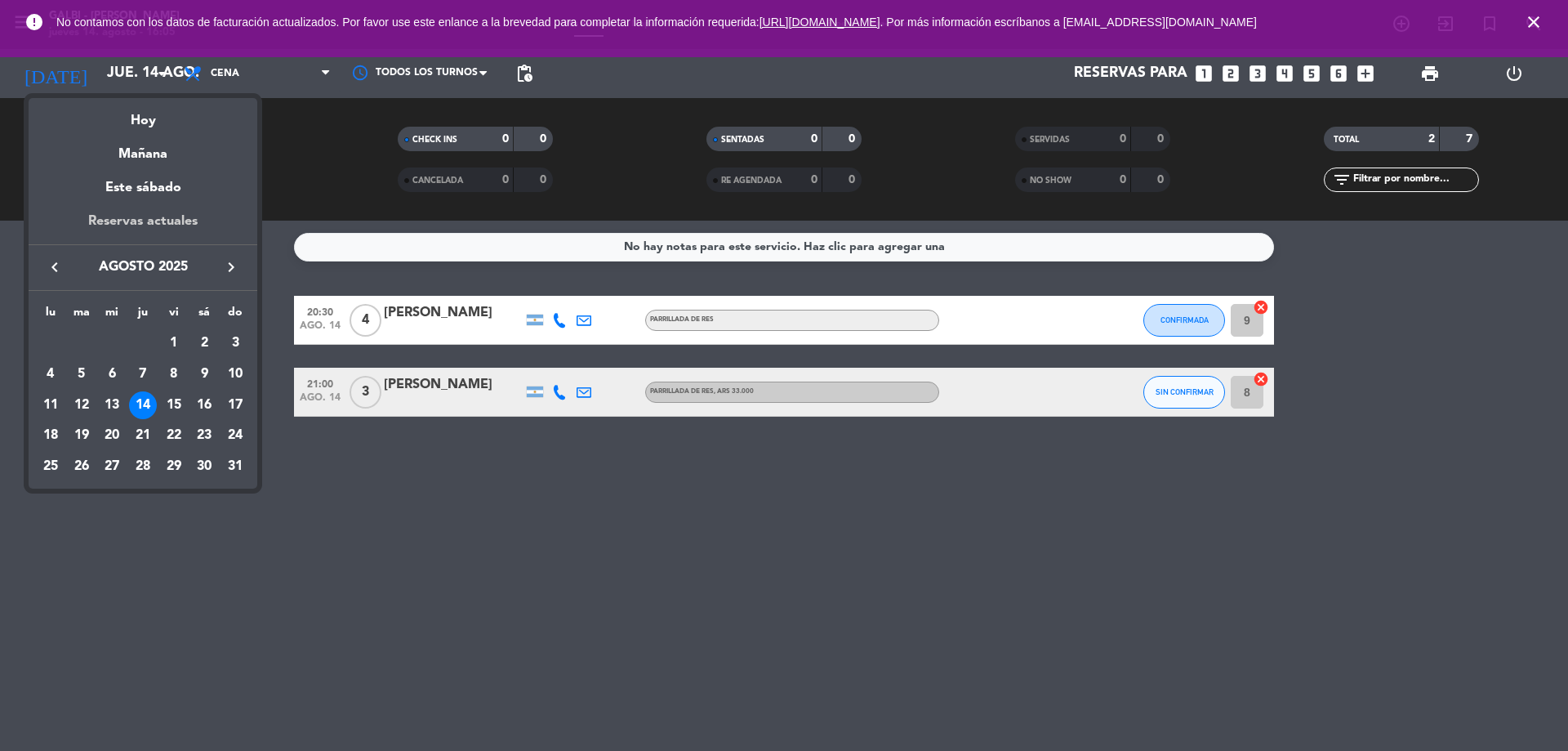
click at [151, 215] on div "Reservas actuales" at bounding box center [143, 227] width 229 height 34
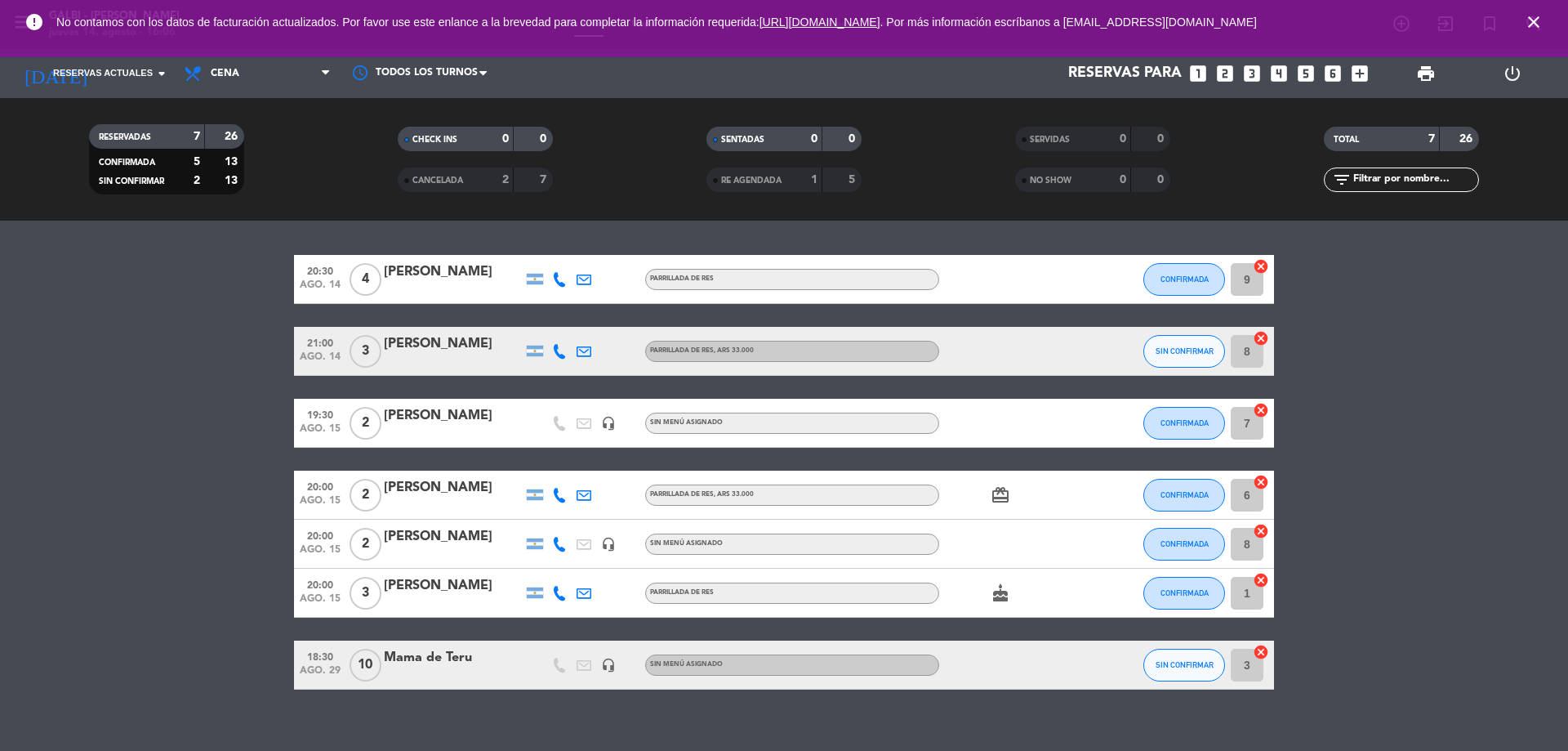
click at [412, 546] on div "[PERSON_NAME]" at bounding box center [453, 536] width 139 height 21
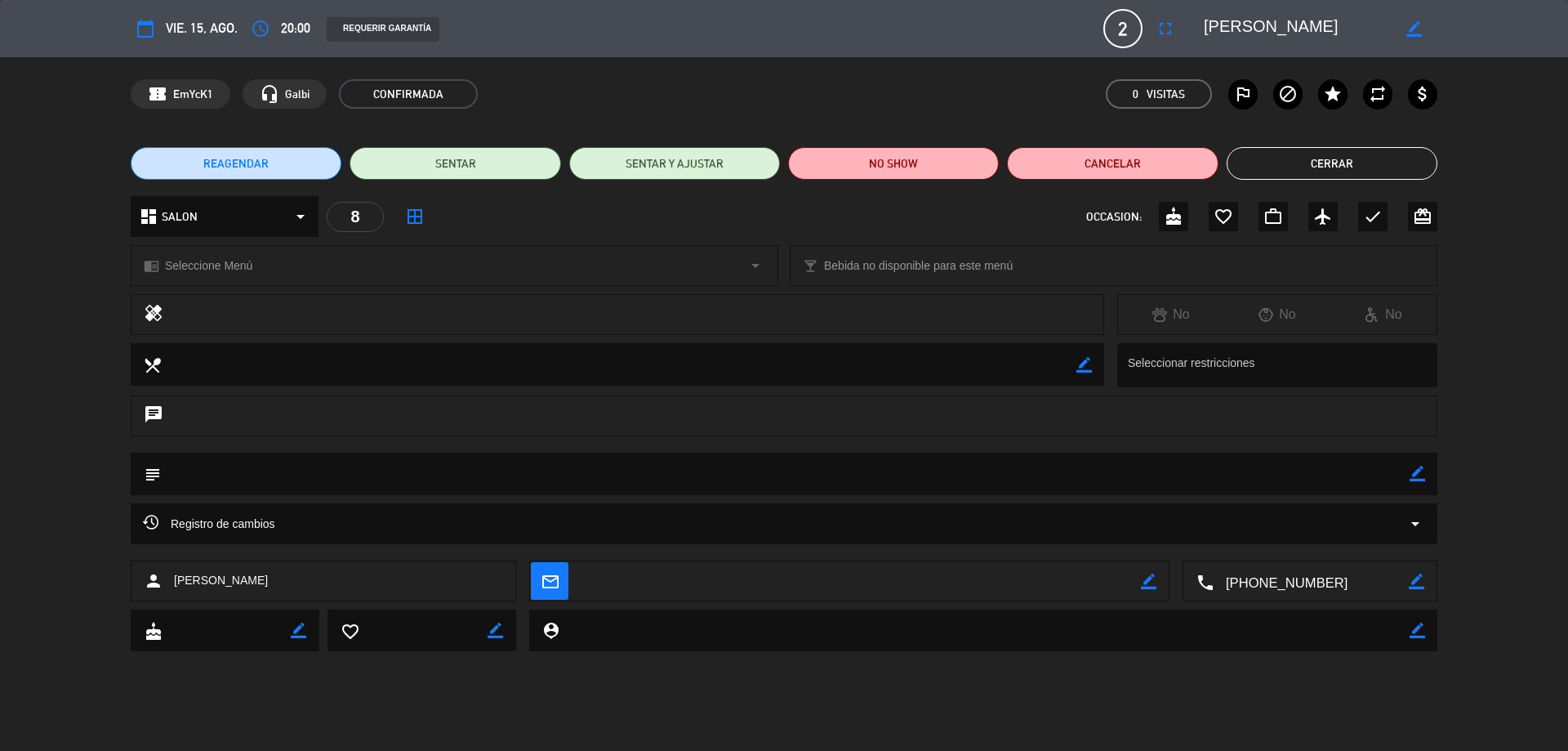
click at [351, 219] on div "8" at bounding box center [355, 216] width 58 height 30
click at [464, 90] on span "CONFIRMADA" at bounding box center [409, 94] width 139 height 30
click at [1412, 26] on icon "border_color" at bounding box center [1414, 29] width 16 height 16
click at [1413, 26] on icon at bounding box center [1414, 29] width 16 height 16
click at [349, 215] on div "8" at bounding box center [355, 216] width 58 height 30
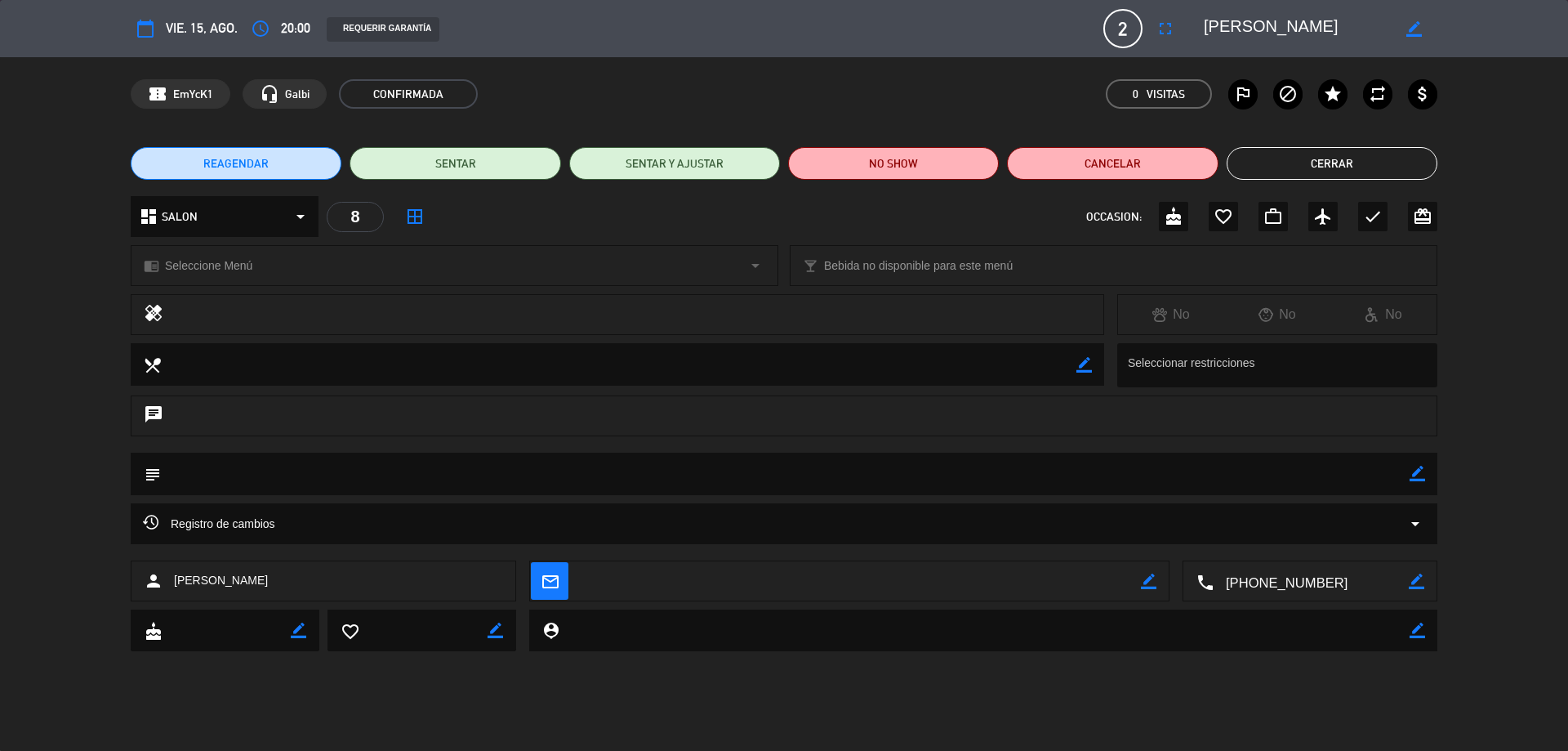
click at [312, 218] on div "dashboard SALON arrow_drop_down" at bounding box center [224, 216] width 187 height 41
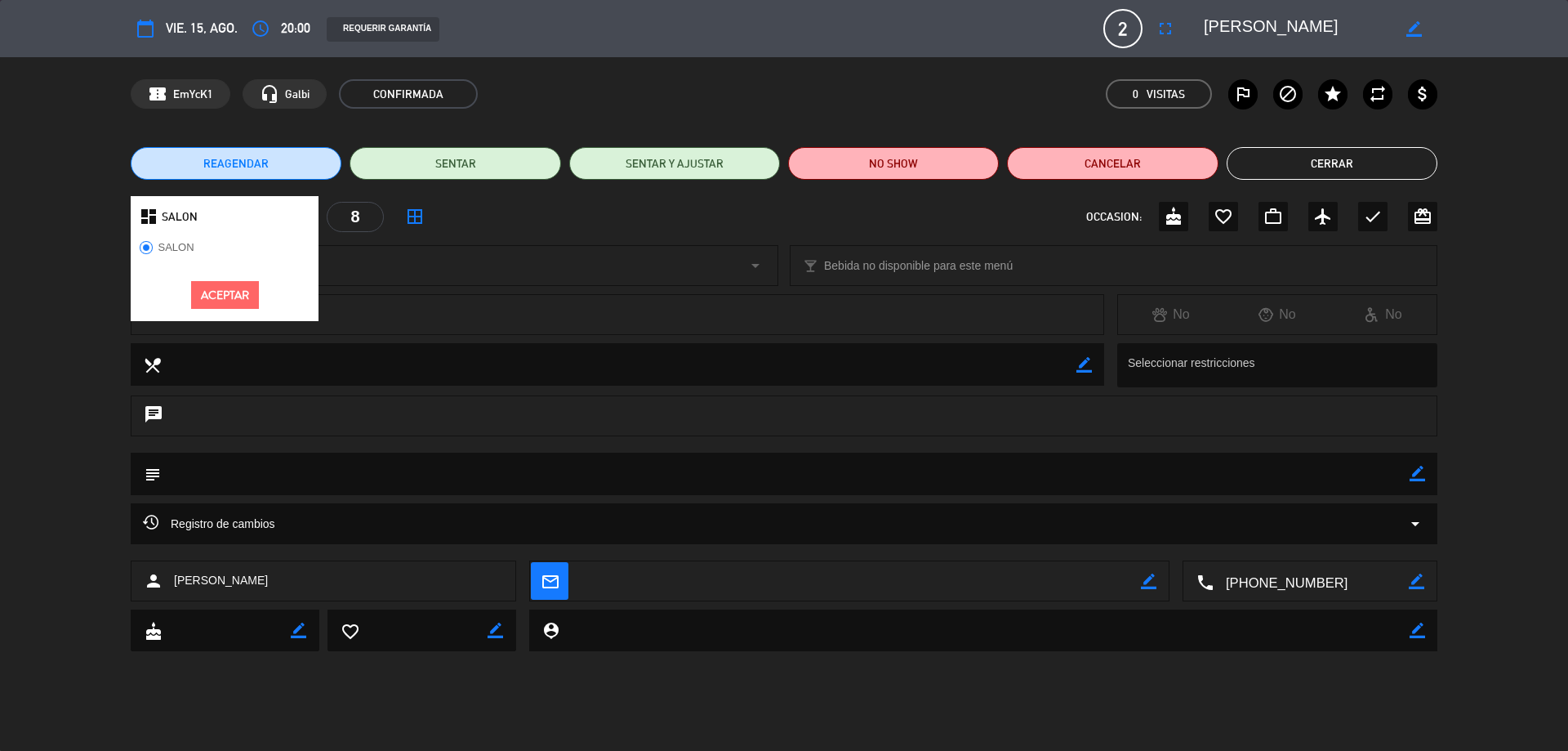
click at [307, 214] on div "dashboard SALON" at bounding box center [224, 216] width 187 height 41
click at [231, 287] on button "Aceptar" at bounding box center [225, 295] width 67 height 29
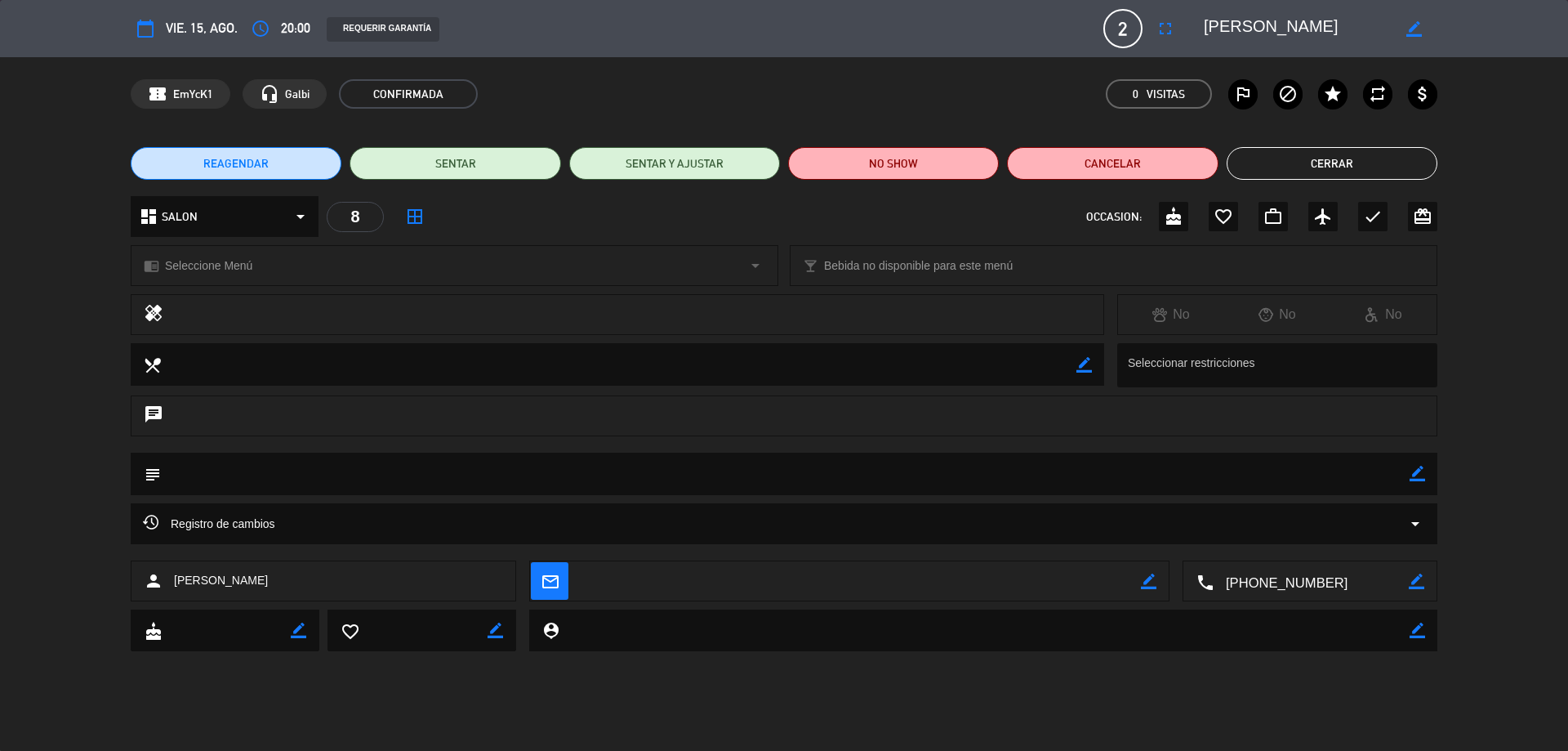
click at [170, 25] on span "vie. 15, ago." at bounding box center [201, 28] width 71 height 22
click at [180, 27] on span "vie. 15, ago." at bounding box center [201, 28] width 71 height 22
click at [133, 29] on button "calendar_today" at bounding box center [146, 29] width 30 height 30
click at [146, 29] on icon "calendar_today" at bounding box center [146, 29] width 20 height 20
drag, startPoint x: 156, startPoint y: 35, endPoint x: 142, endPoint y: 26, distance: 16.6
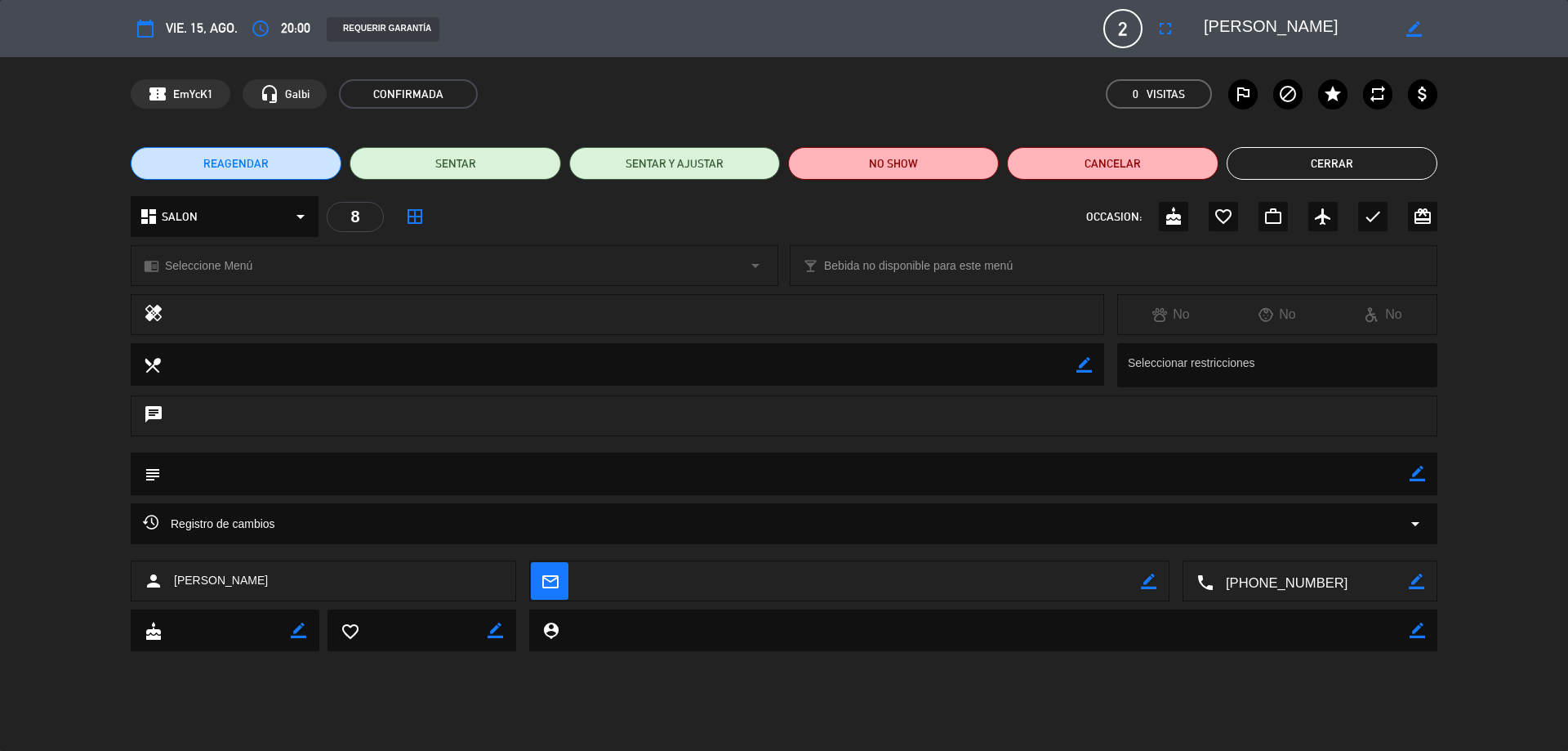
click at [143, 27] on button "calendar_today" at bounding box center [146, 29] width 30 height 30
click at [142, 26] on icon "calendar_today" at bounding box center [146, 29] width 20 height 20
drag, startPoint x: 180, startPoint y: 35, endPoint x: 196, endPoint y: 30, distance: 16.8
click at [191, 33] on span "vie. 15, ago." at bounding box center [201, 28] width 71 height 22
drag, startPoint x: 199, startPoint y: 30, endPoint x: 210, endPoint y: 29, distance: 11.0
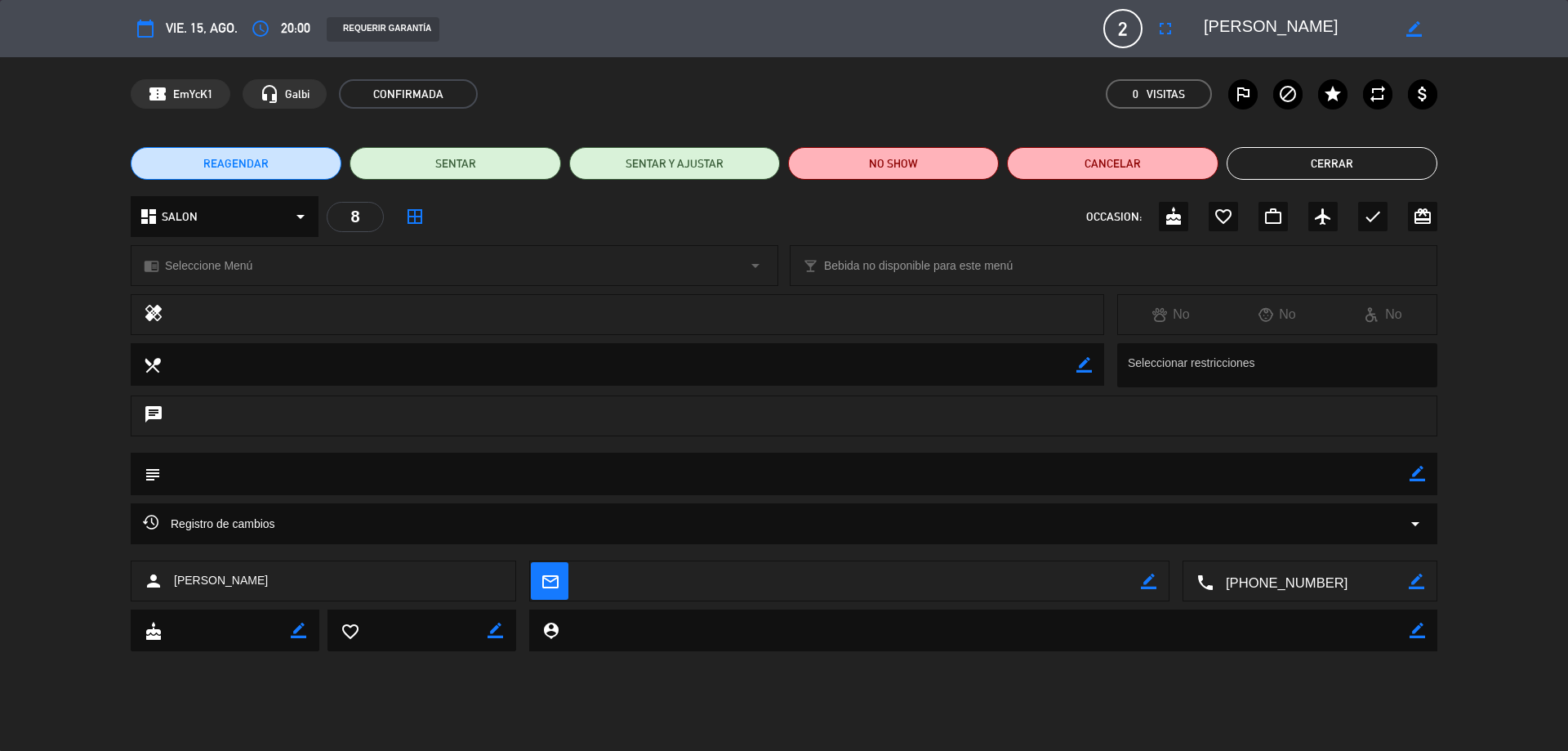
click at [205, 30] on span "vie. 15, ago." at bounding box center [201, 28] width 71 height 22
click at [210, 29] on span "vie. 15, ago." at bounding box center [201, 28] width 71 height 22
click at [1080, 164] on button "Cancelar" at bounding box center [1112, 163] width 210 height 33
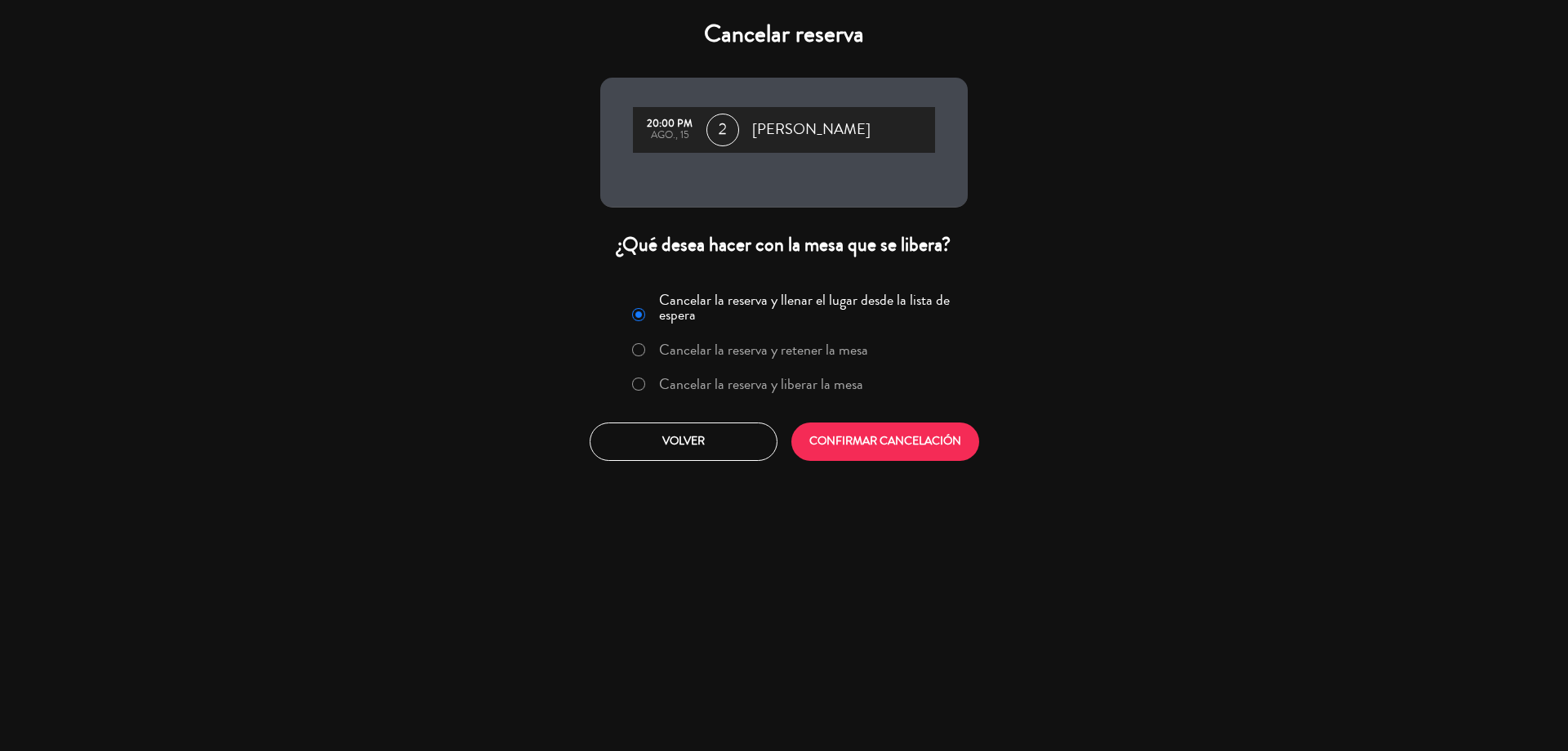
click at [733, 383] on label "Cancelar la reserva y liberar la mesa" at bounding box center [761, 384] width 204 height 15
click at [850, 450] on button "CONFIRMAR CANCELACIÓN" at bounding box center [885, 441] width 187 height 39
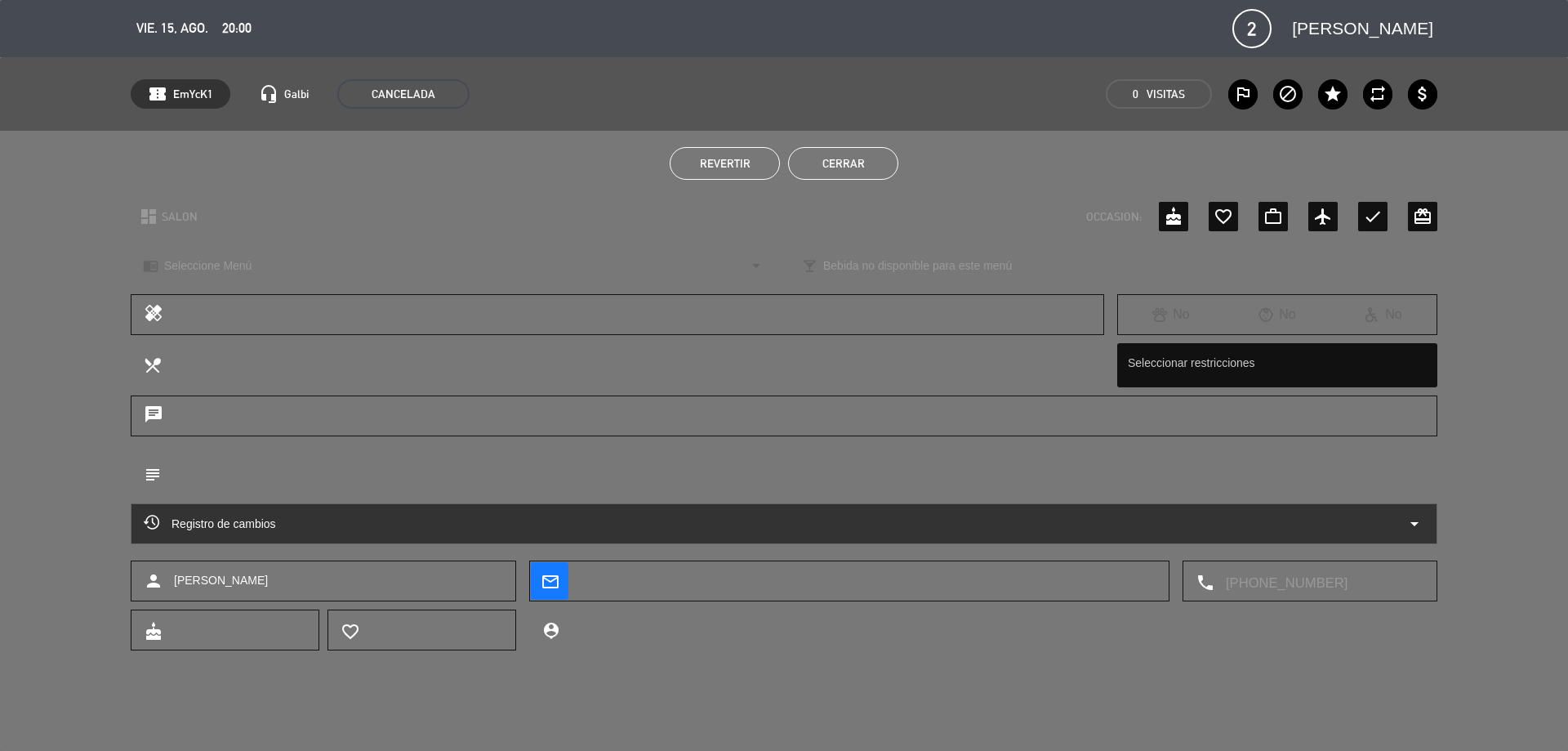
click at [848, 164] on button "Cerrar" at bounding box center [843, 163] width 110 height 33
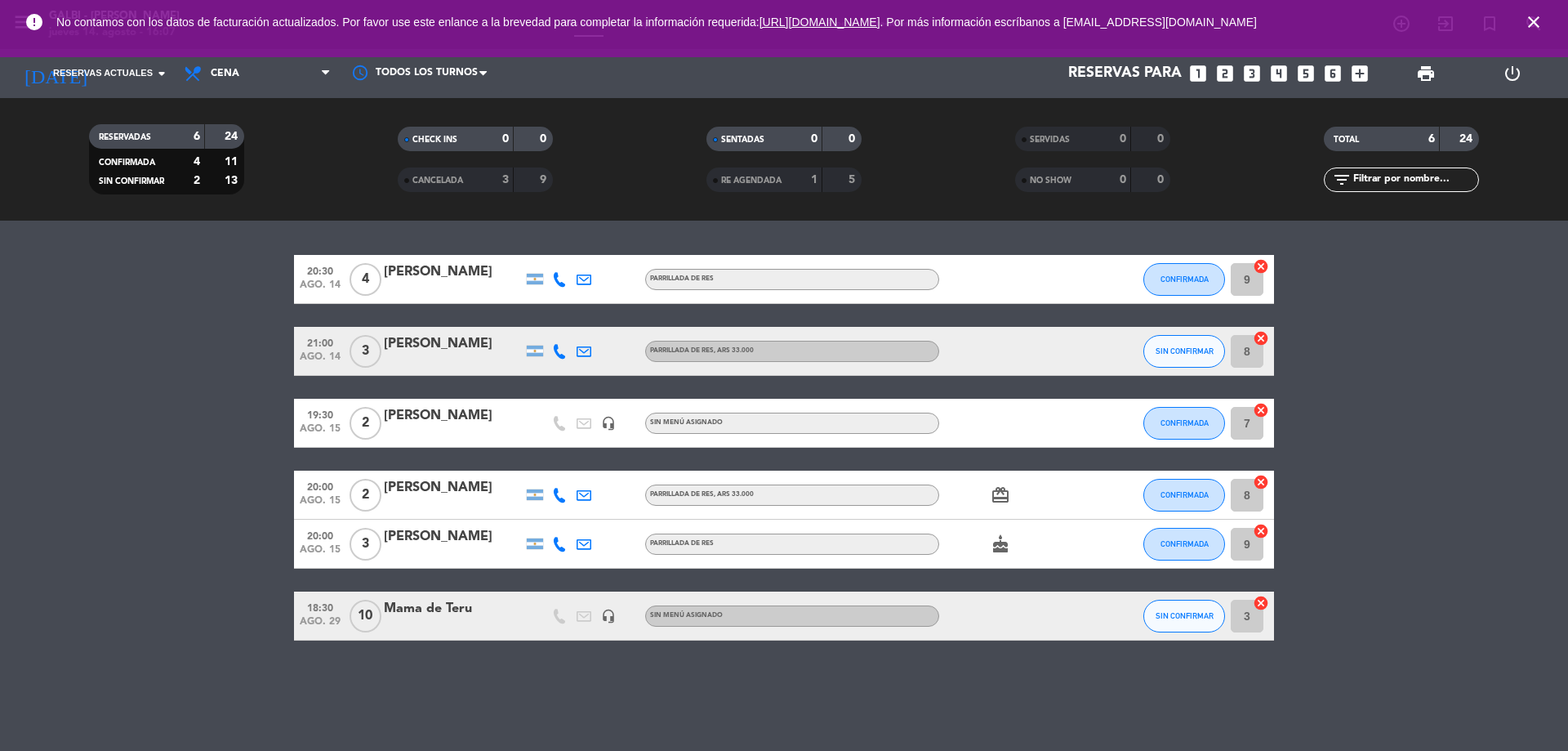
click at [1227, 69] on icon "looks_two" at bounding box center [1224, 72] width 21 height 21
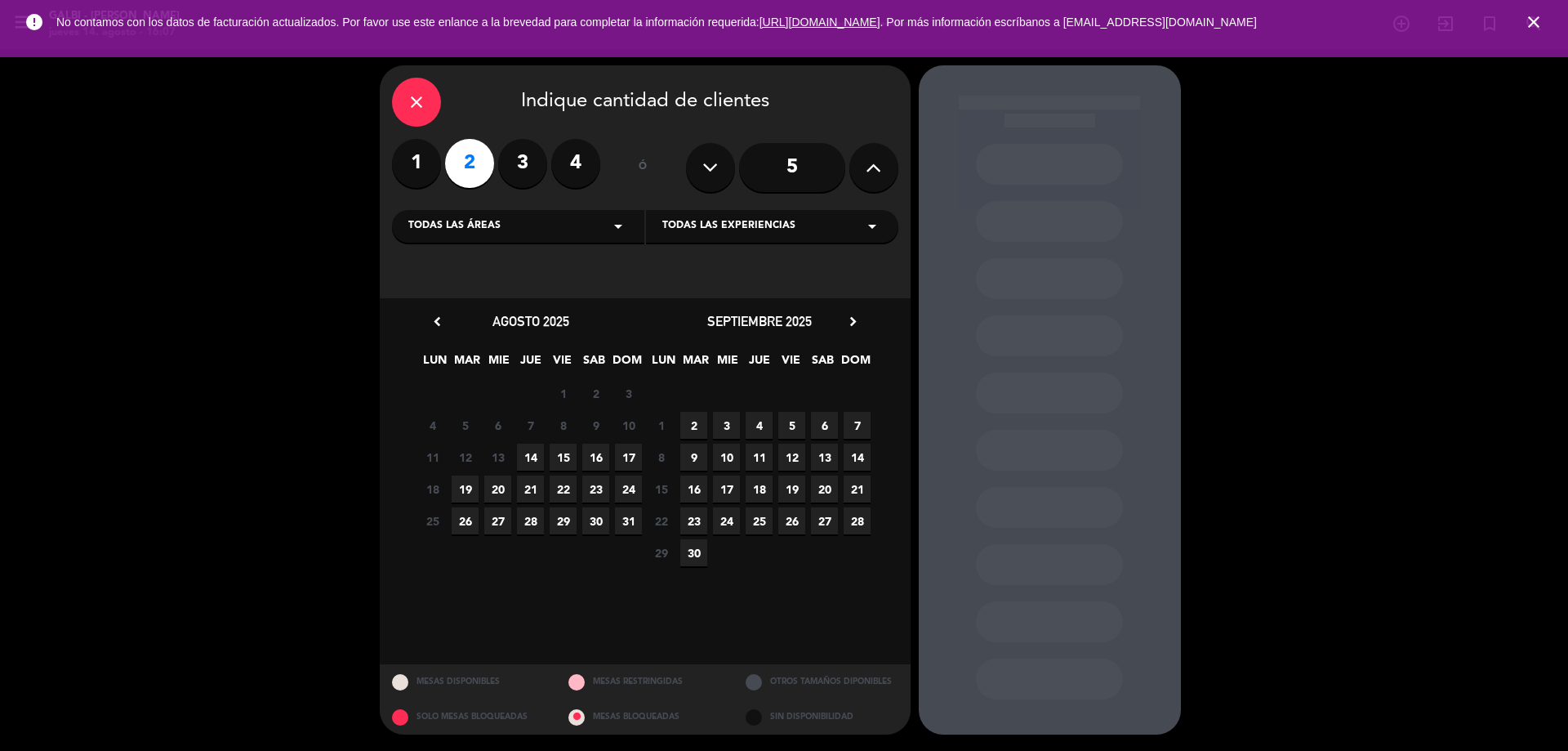
click at [524, 454] on span "14" at bounding box center [530, 456] width 27 height 27
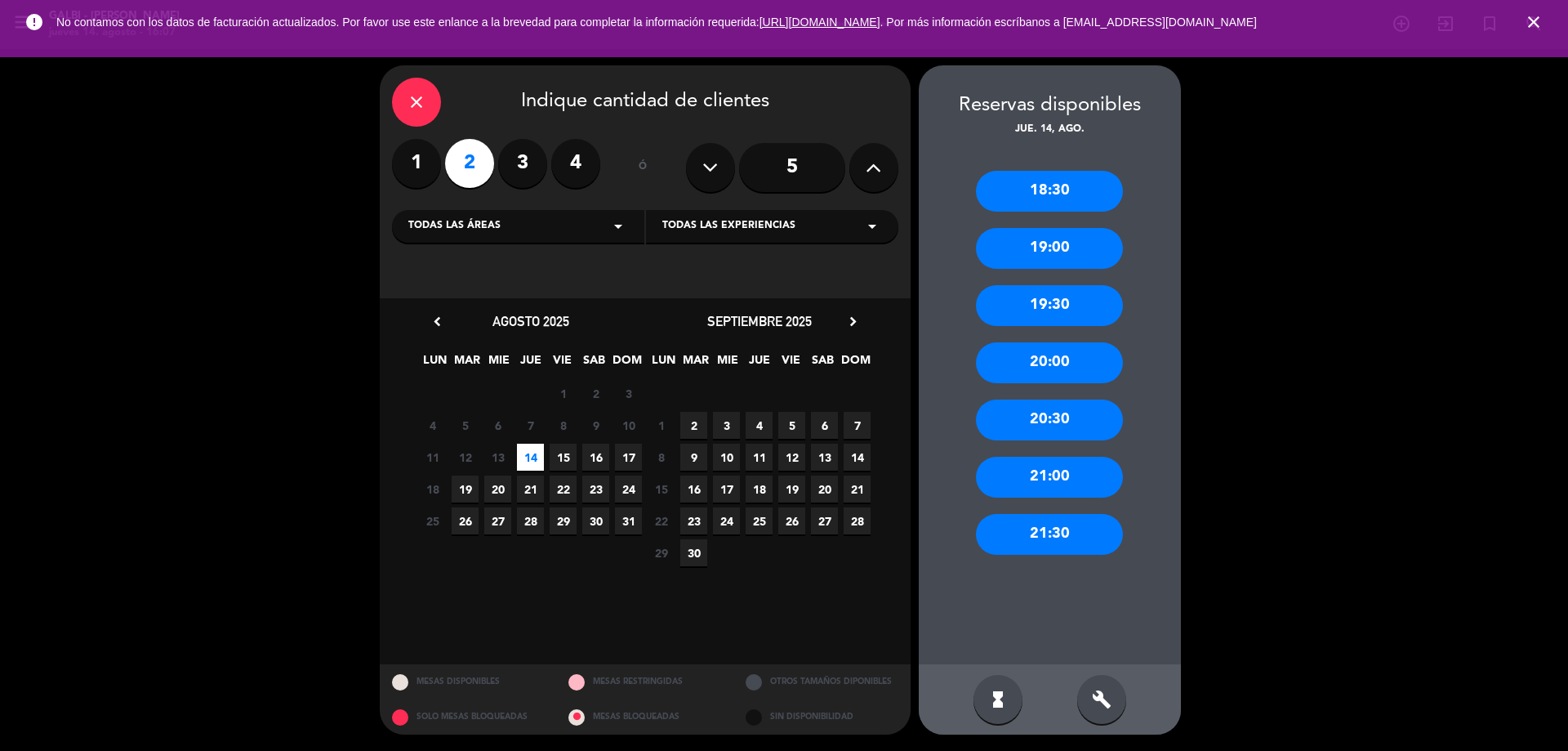
click at [1039, 355] on div "20:00" at bounding box center [1049, 362] width 147 height 41
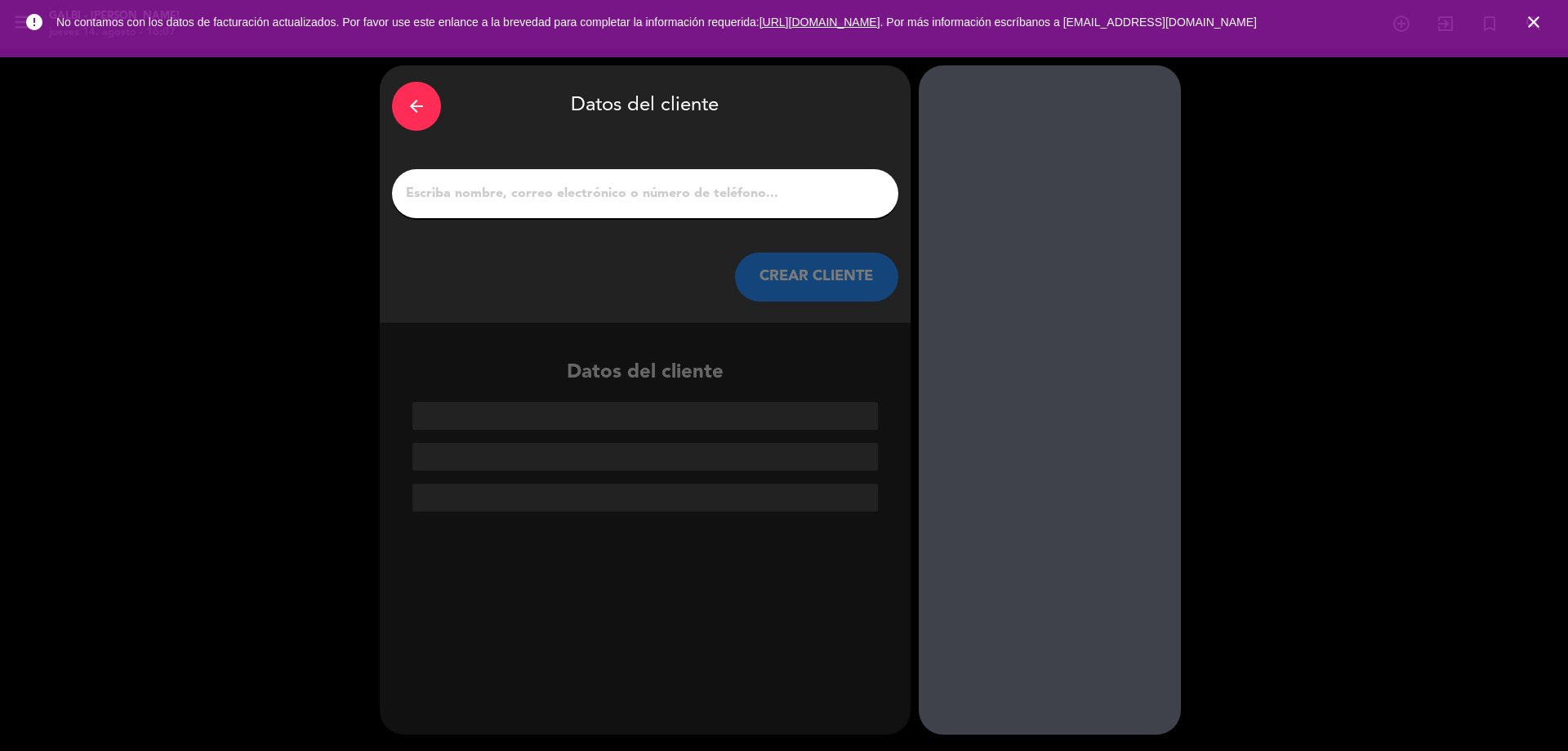
click at [694, 184] on input "1" at bounding box center [646, 193] width 482 height 23
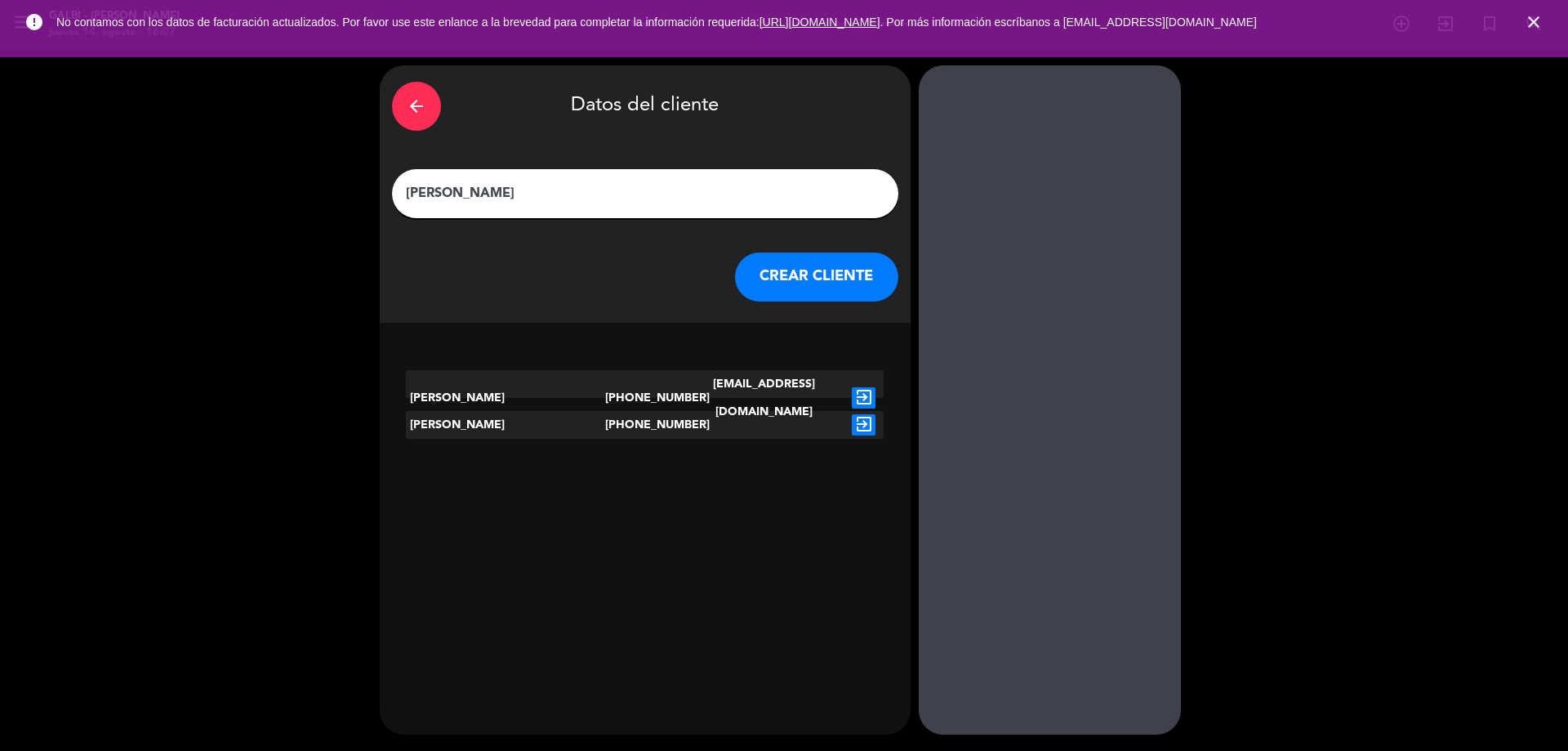
type input "[PERSON_NAME]"
click at [685, 429] on div at bounding box center [764, 425] width 160 height 28
click at [500, 436] on div "[PERSON_NAME]" at bounding box center [505, 425] width 199 height 28
click at [857, 429] on icon "exit_to_app" at bounding box center [864, 424] width 24 height 21
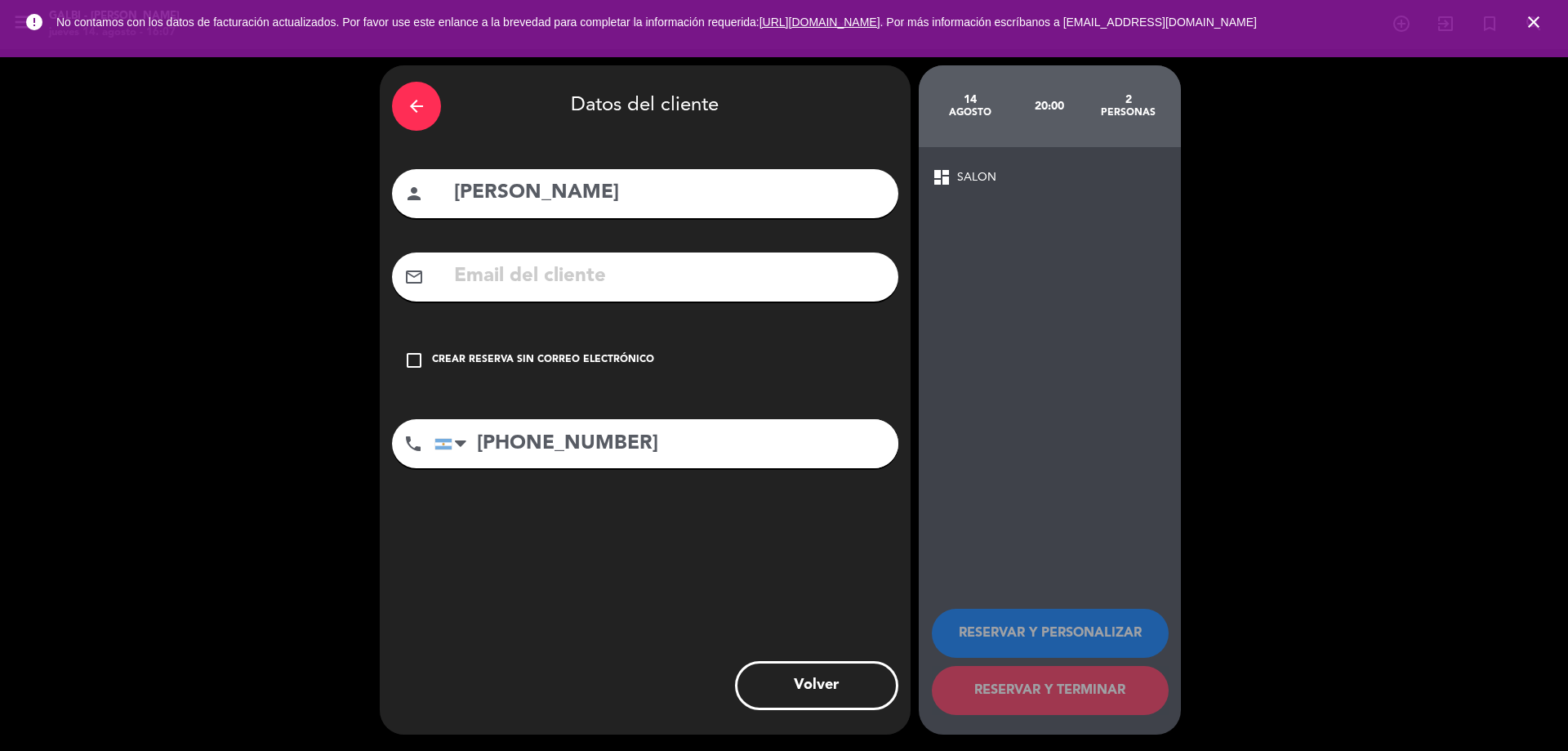
click at [567, 354] on div "Crear reserva sin correo electrónico" at bounding box center [543, 360] width 222 height 16
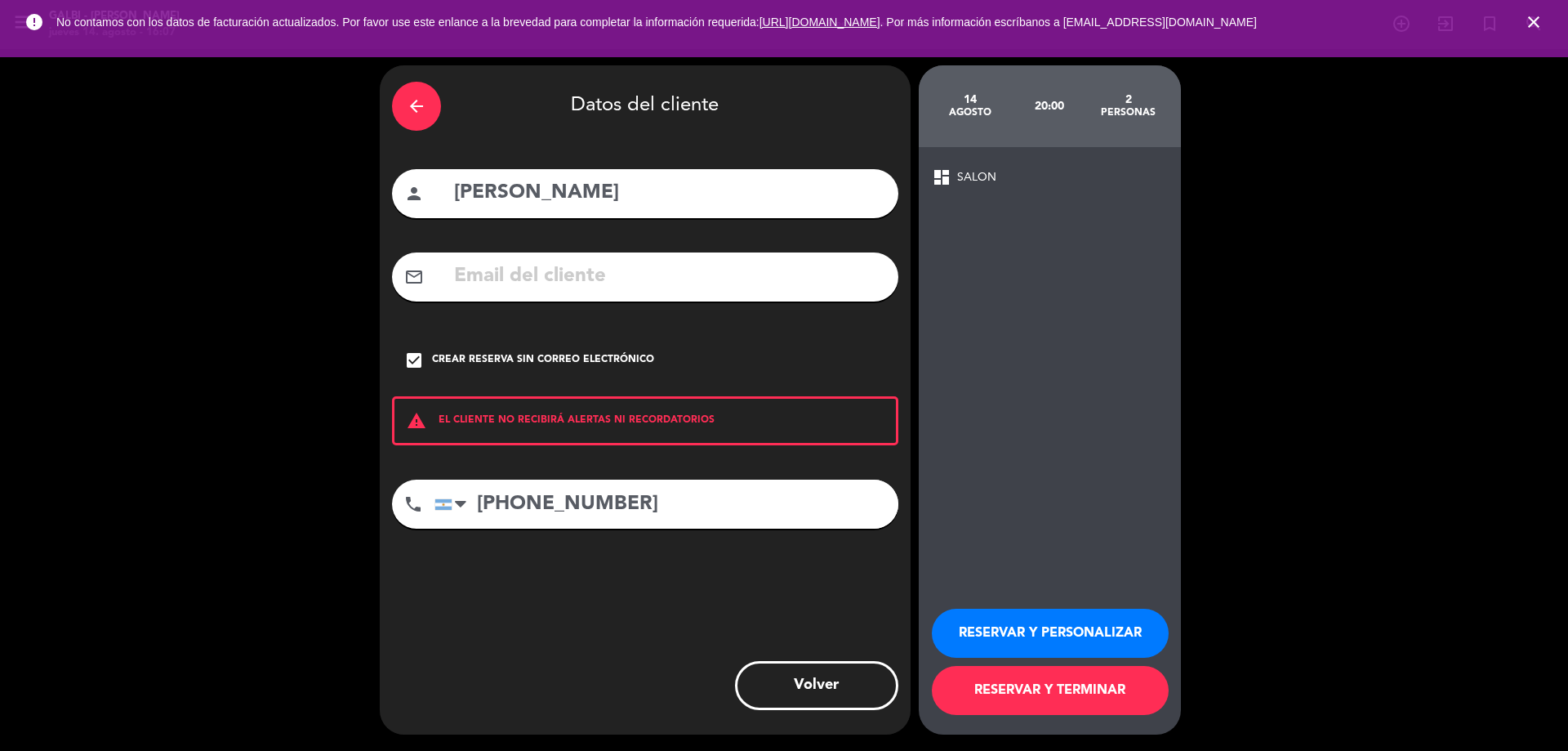
click at [1020, 679] on button "RESERVAR Y TERMINAR" at bounding box center [1050, 689] width 237 height 49
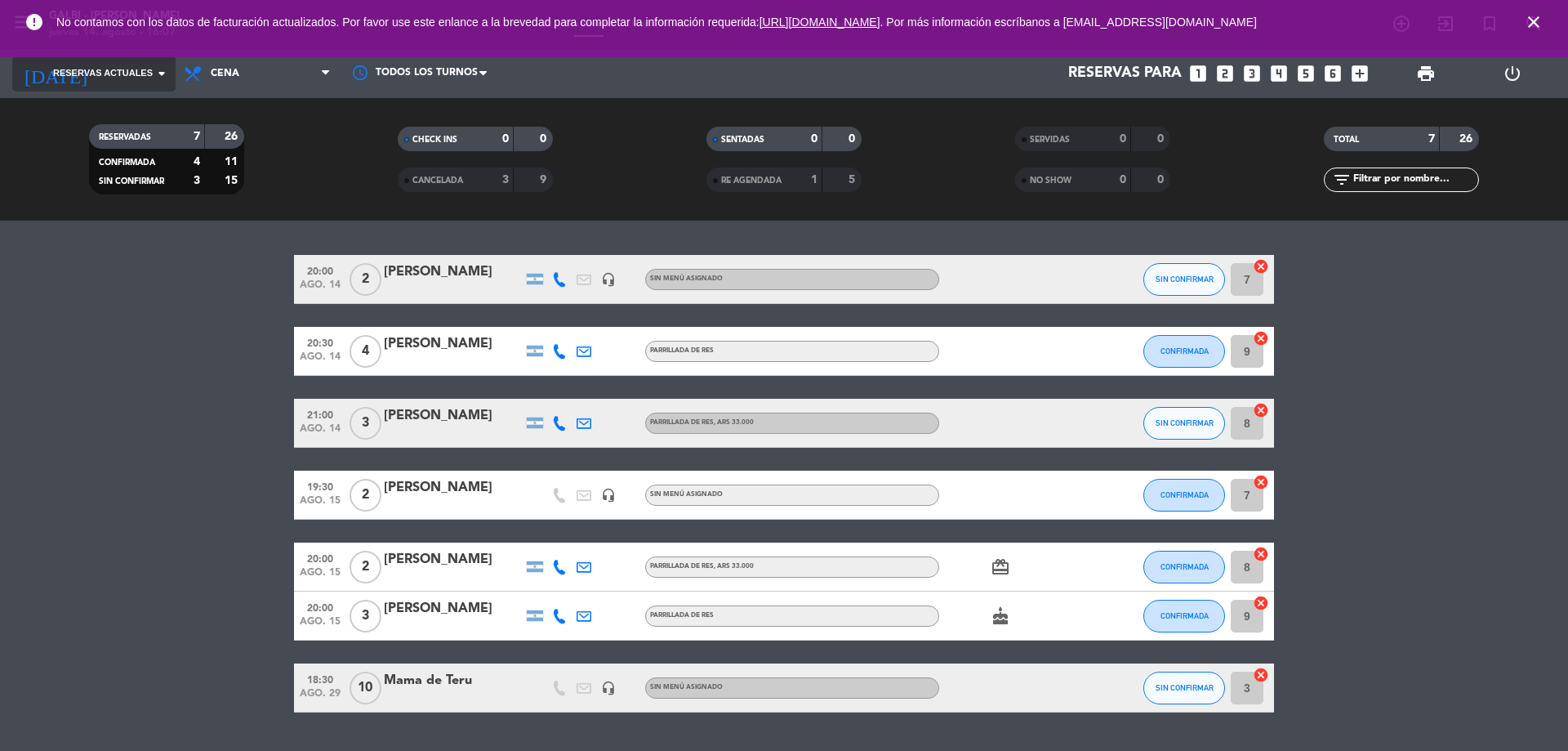
click at [142, 82] on input at bounding box center [193, 73] width 189 height 33
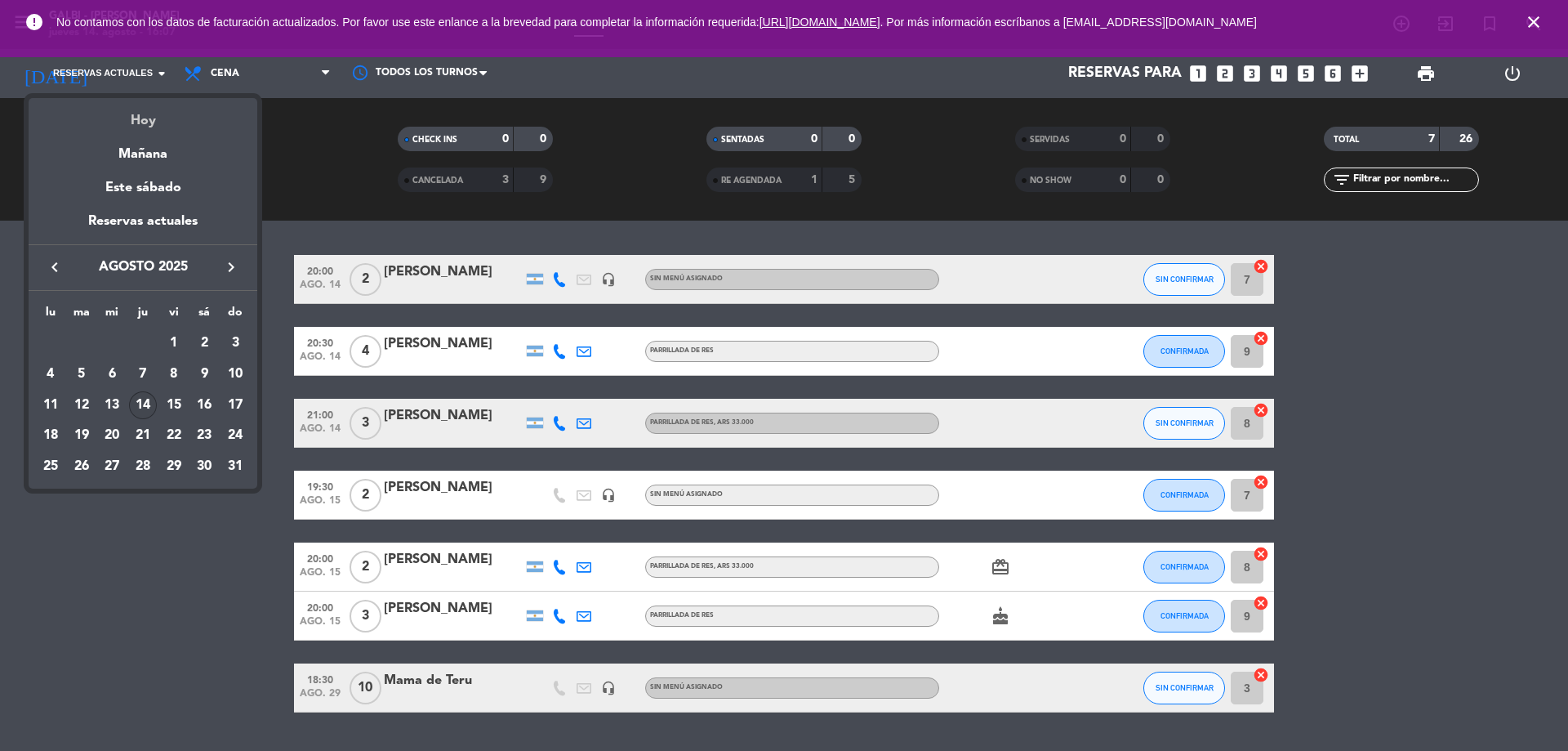
click at [136, 121] on div "Hoy" at bounding box center [143, 115] width 229 height 34
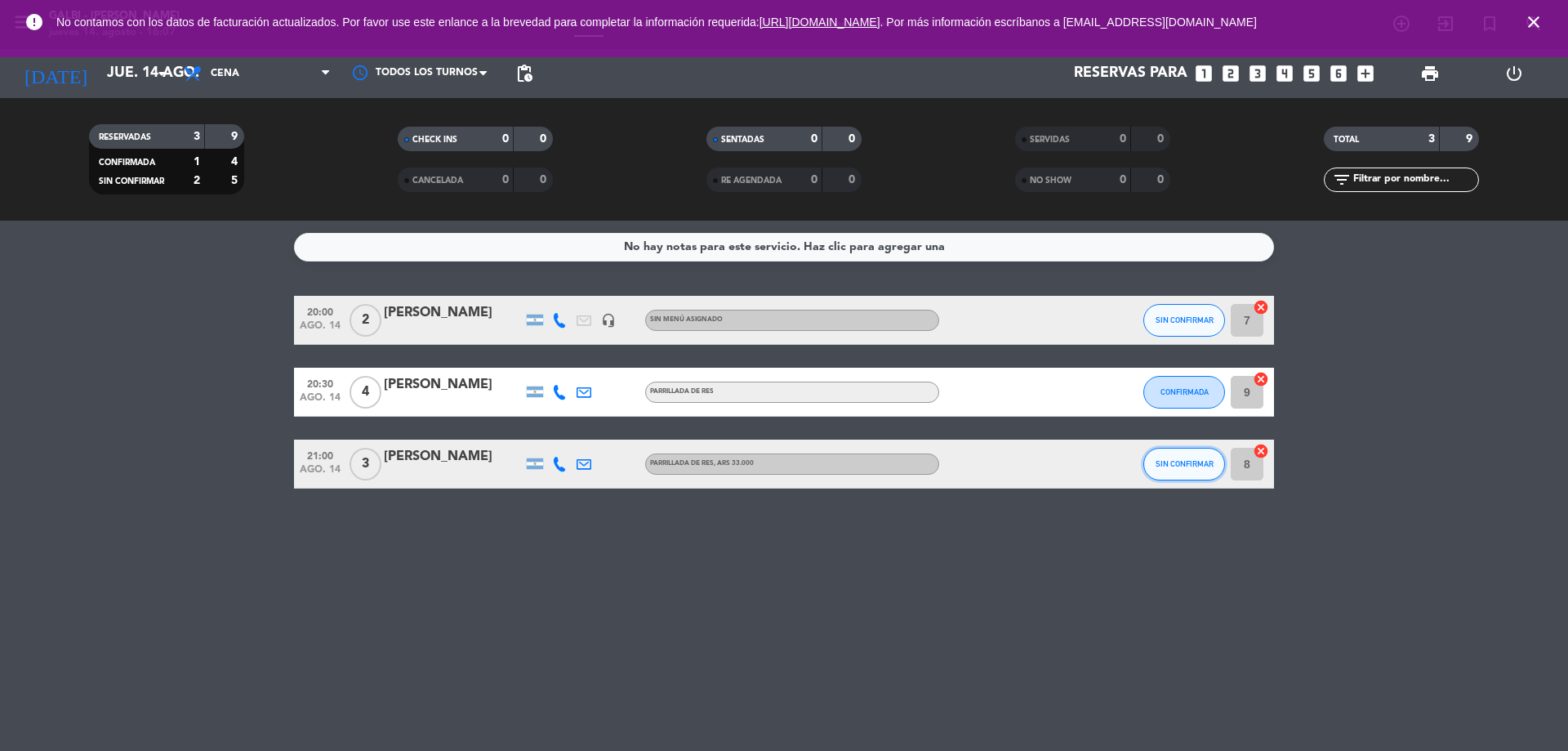
click at [1174, 468] on button "SIN CONFIRMAR" at bounding box center [1184, 463] width 81 height 33
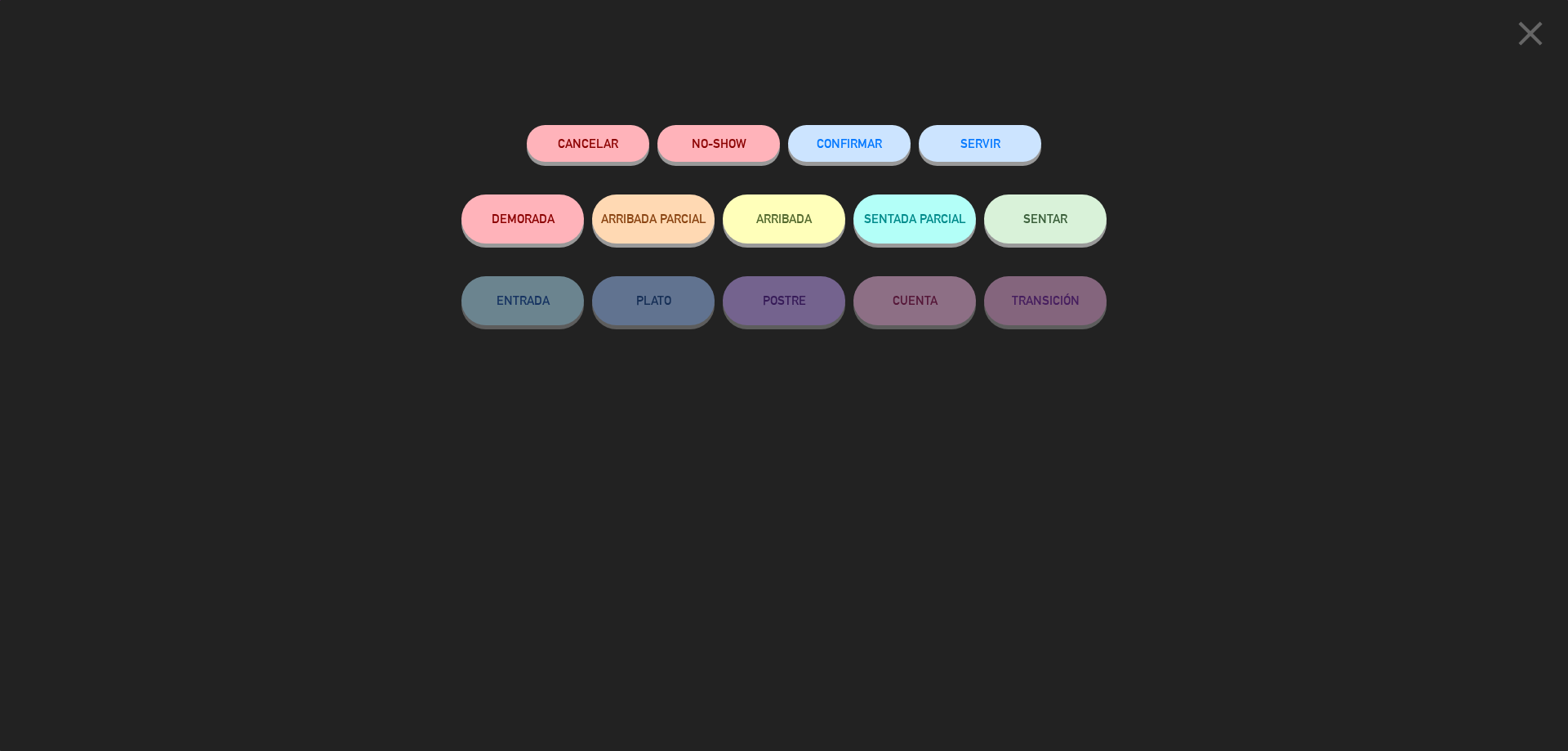
click at [829, 152] on button "CONFIRMAR" at bounding box center [850, 143] width 123 height 37
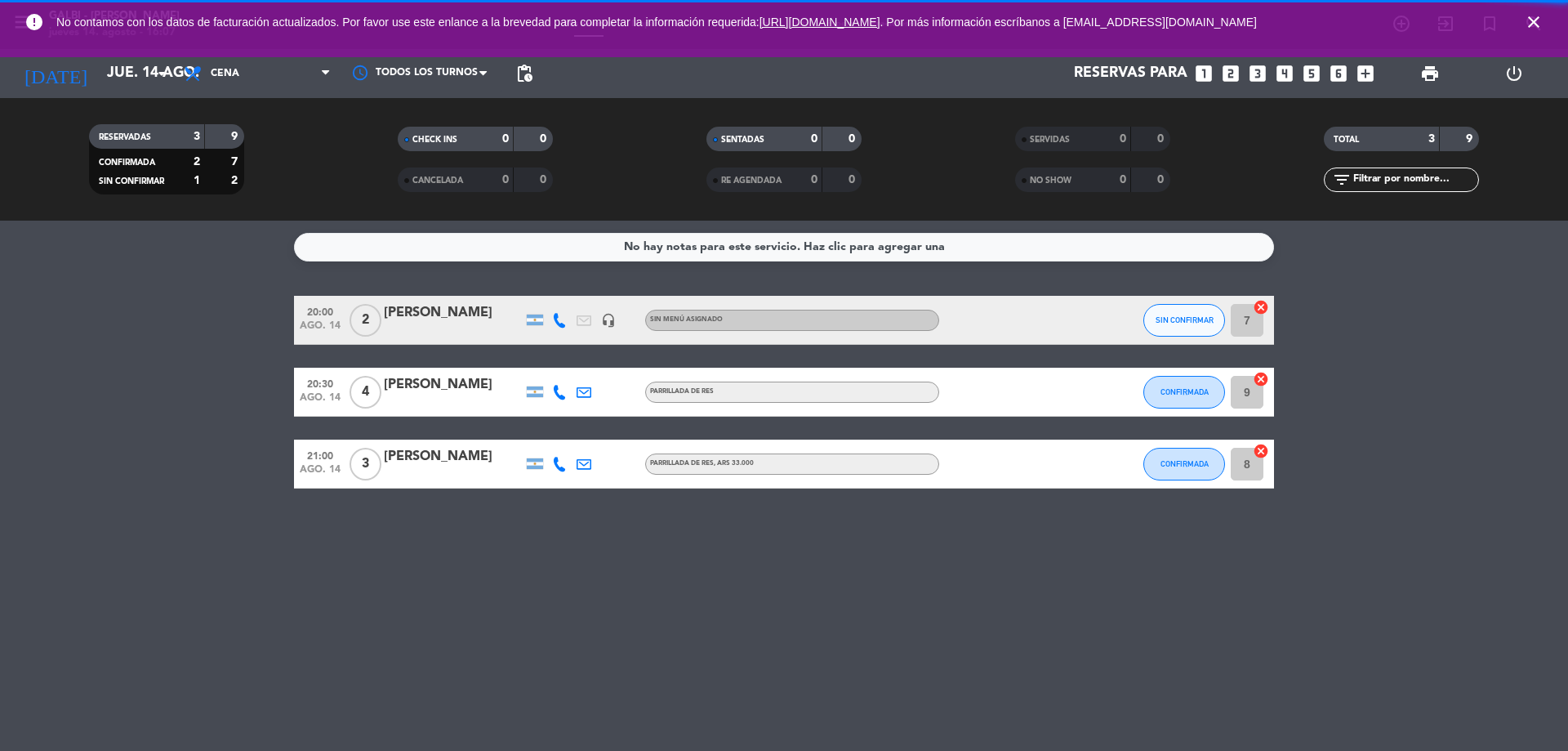
click at [1163, 321] on span "SIN CONFIRMAR" at bounding box center [1184, 319] width 58 height 9
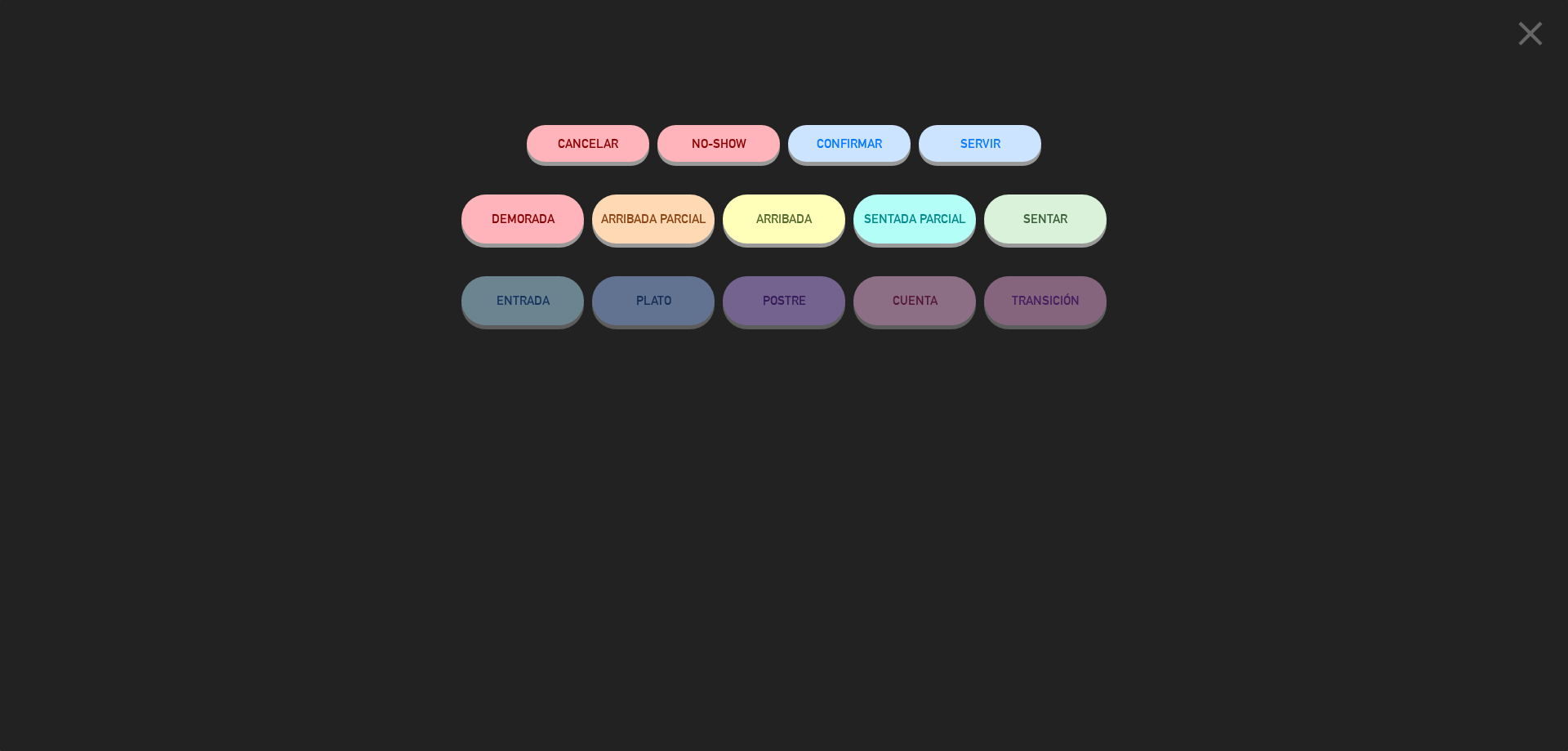
click at [877, 145] on span "CONFIRMAR" at bounding box center [849, 144] width 65 height 14
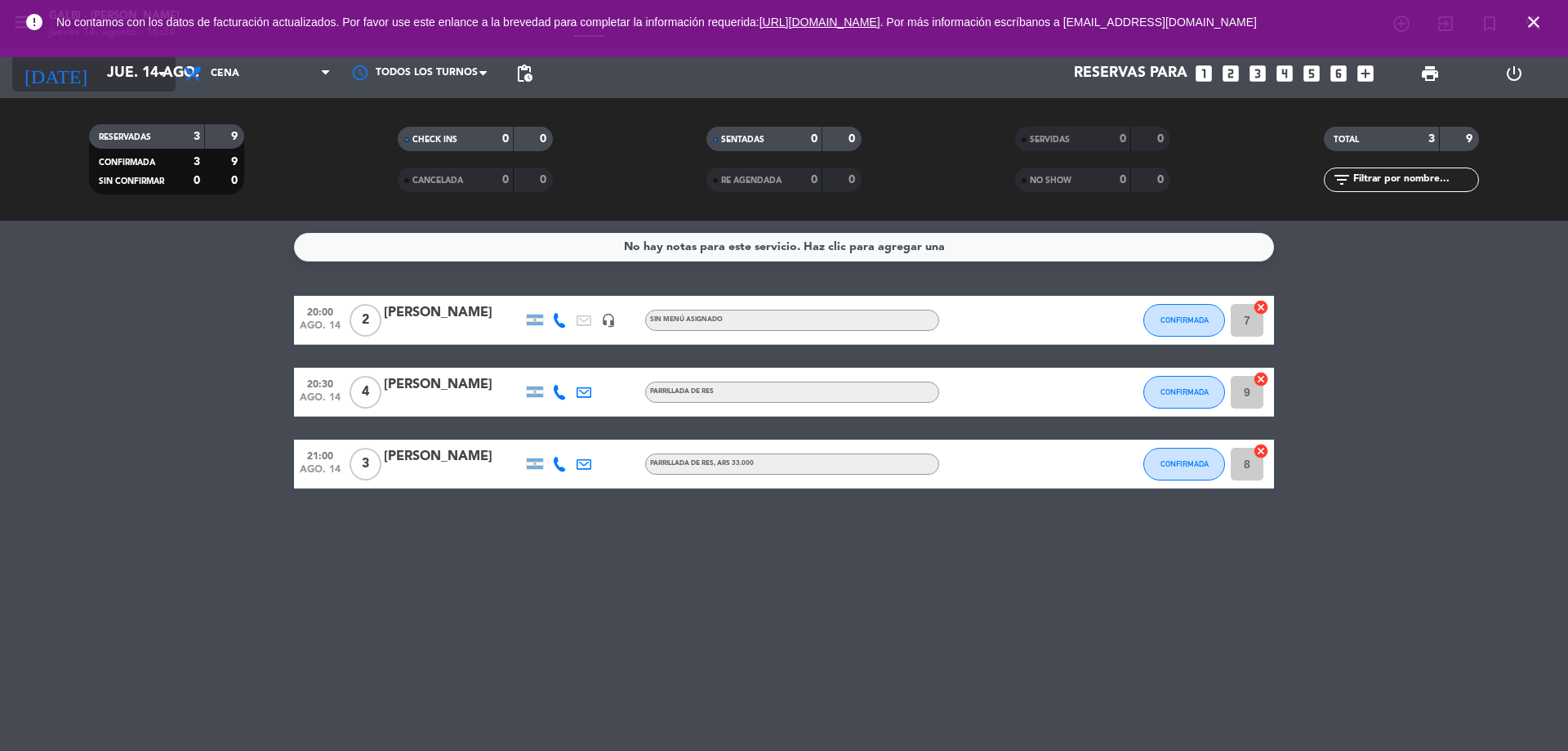
click at [151, 65] on input "jue. 14 ago." at bounding box center [193, 73] width 189 height 33
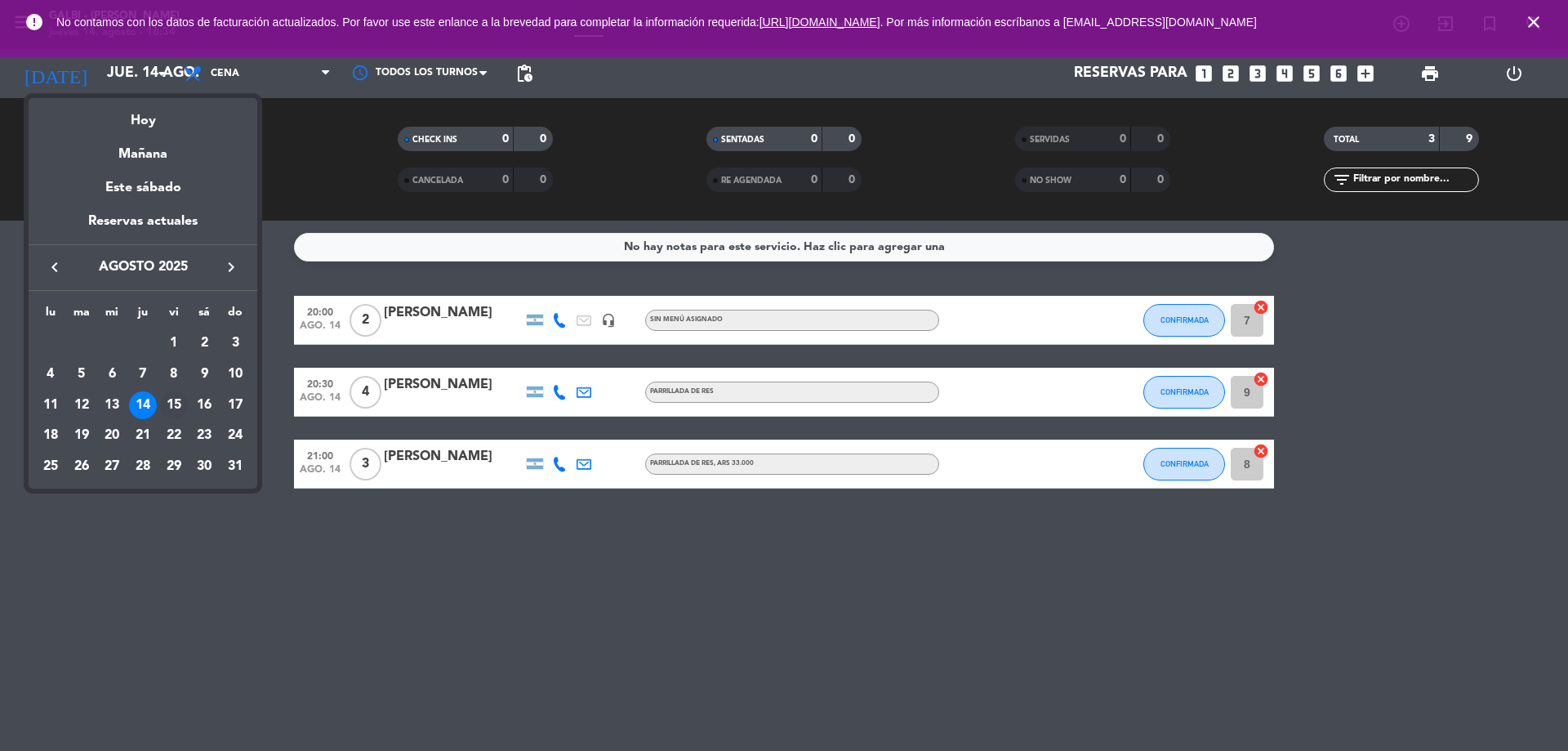
click at [181, 405] on div "15" at bounding box center [174, 405] width 28 height 28
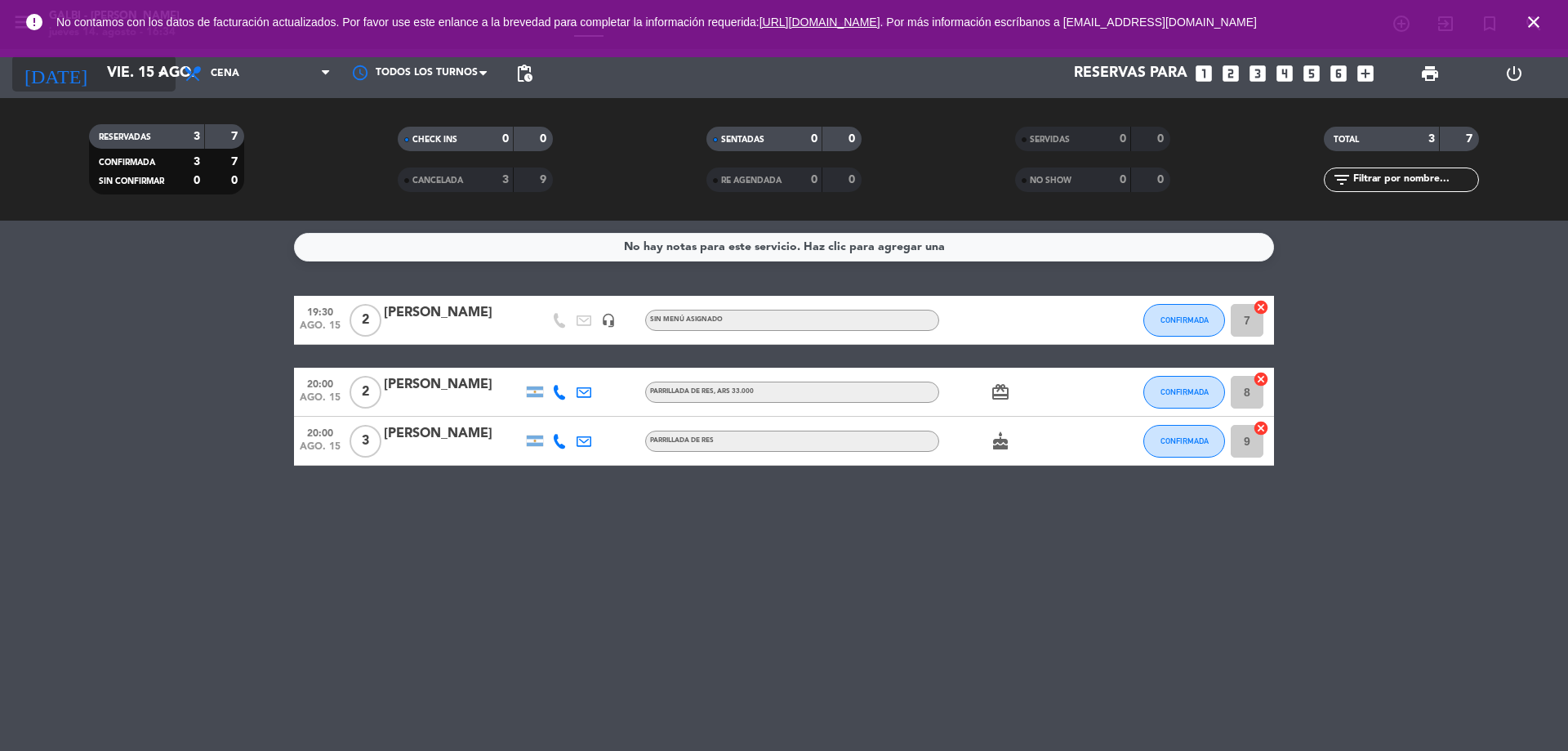
click at [147, 72] on input "vie. 15 ago." at bounding box center [193, 73] width 189 height 33
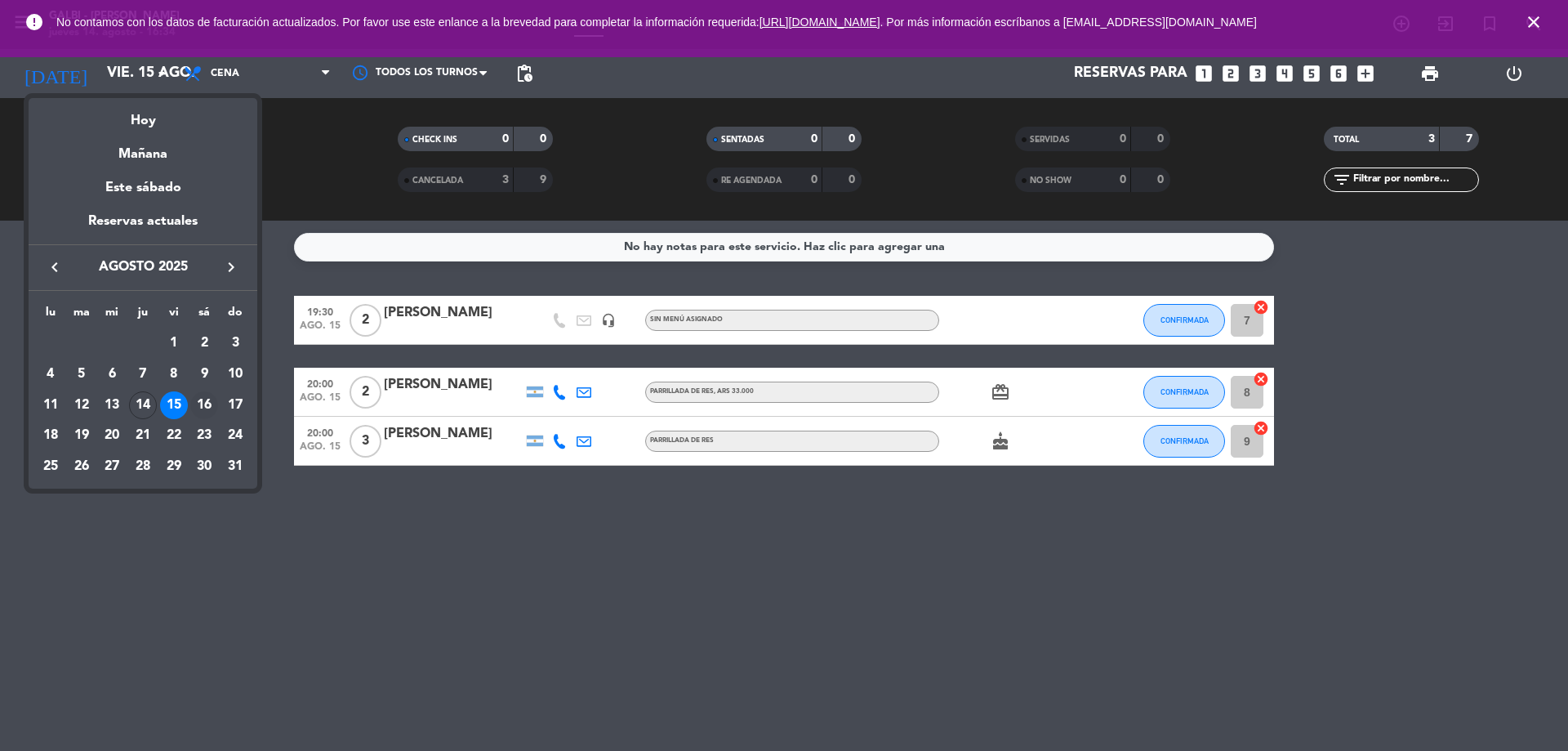
click at [207, 404] on div "16" at bounding box center [204, 405] width 28 height 28
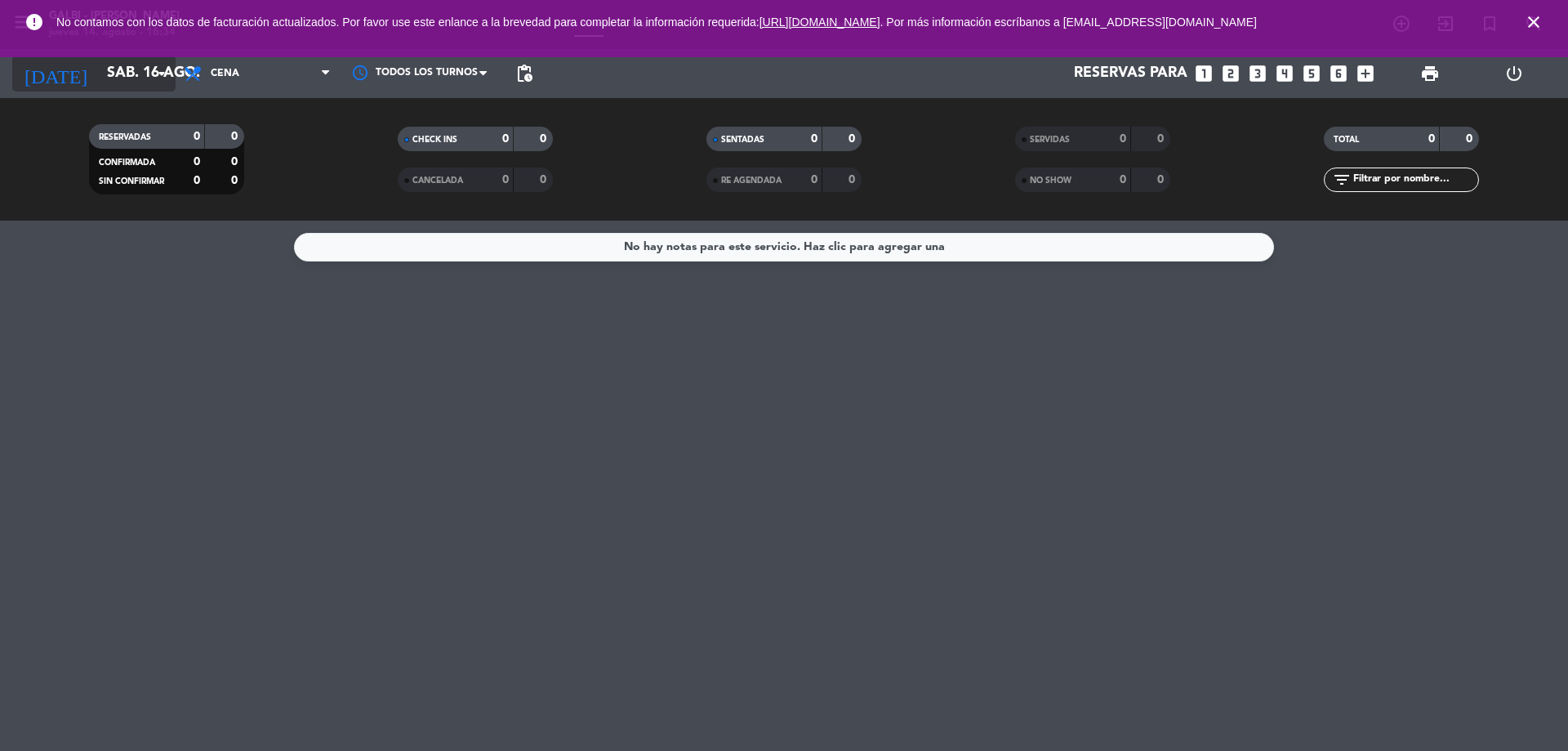
click at [164, 76] on icon "arrow_drop_down" at bounding box center [162, 73] width 20 height 20
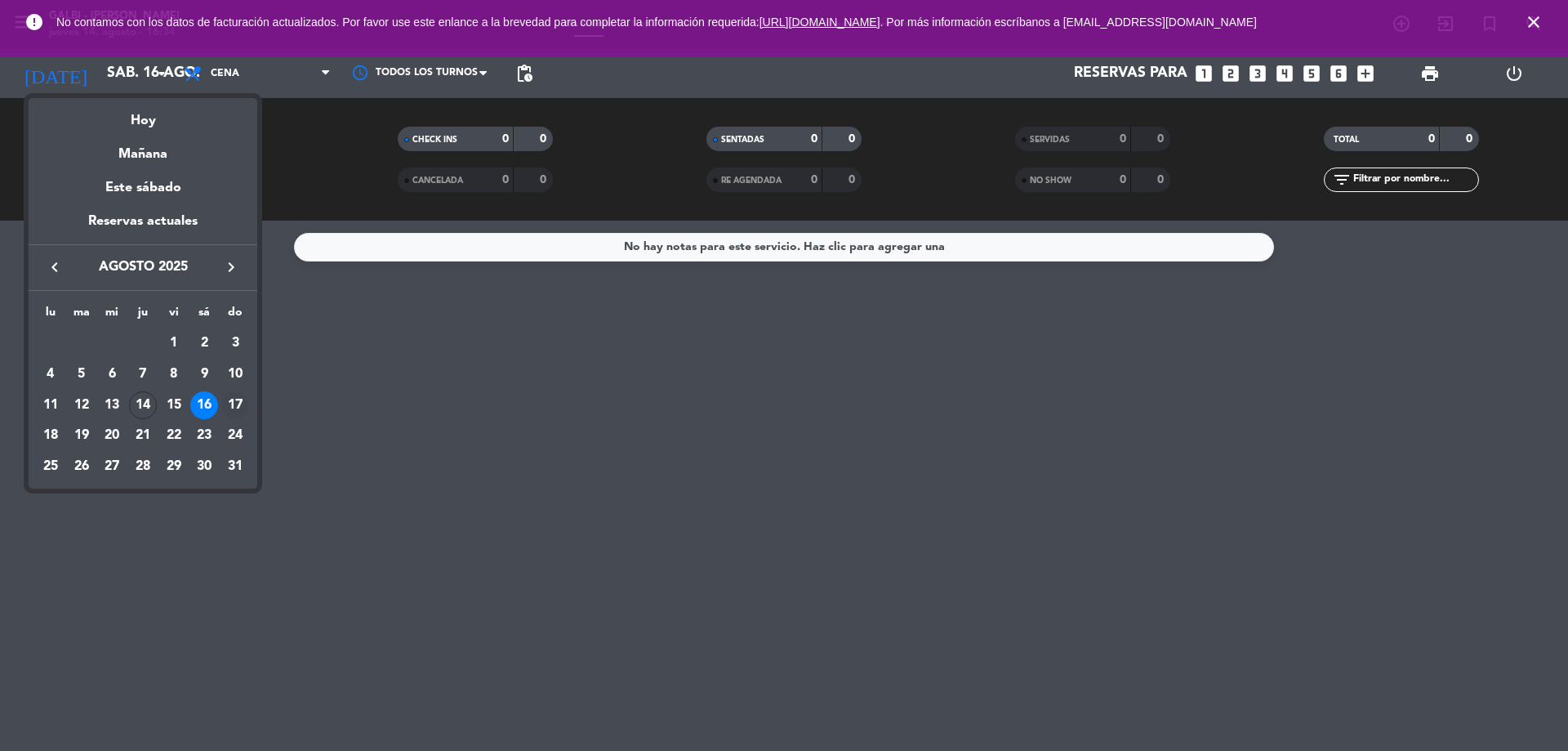
click at [232, 403] on div "17" at bounding box center [235, 405] width 28 height 28
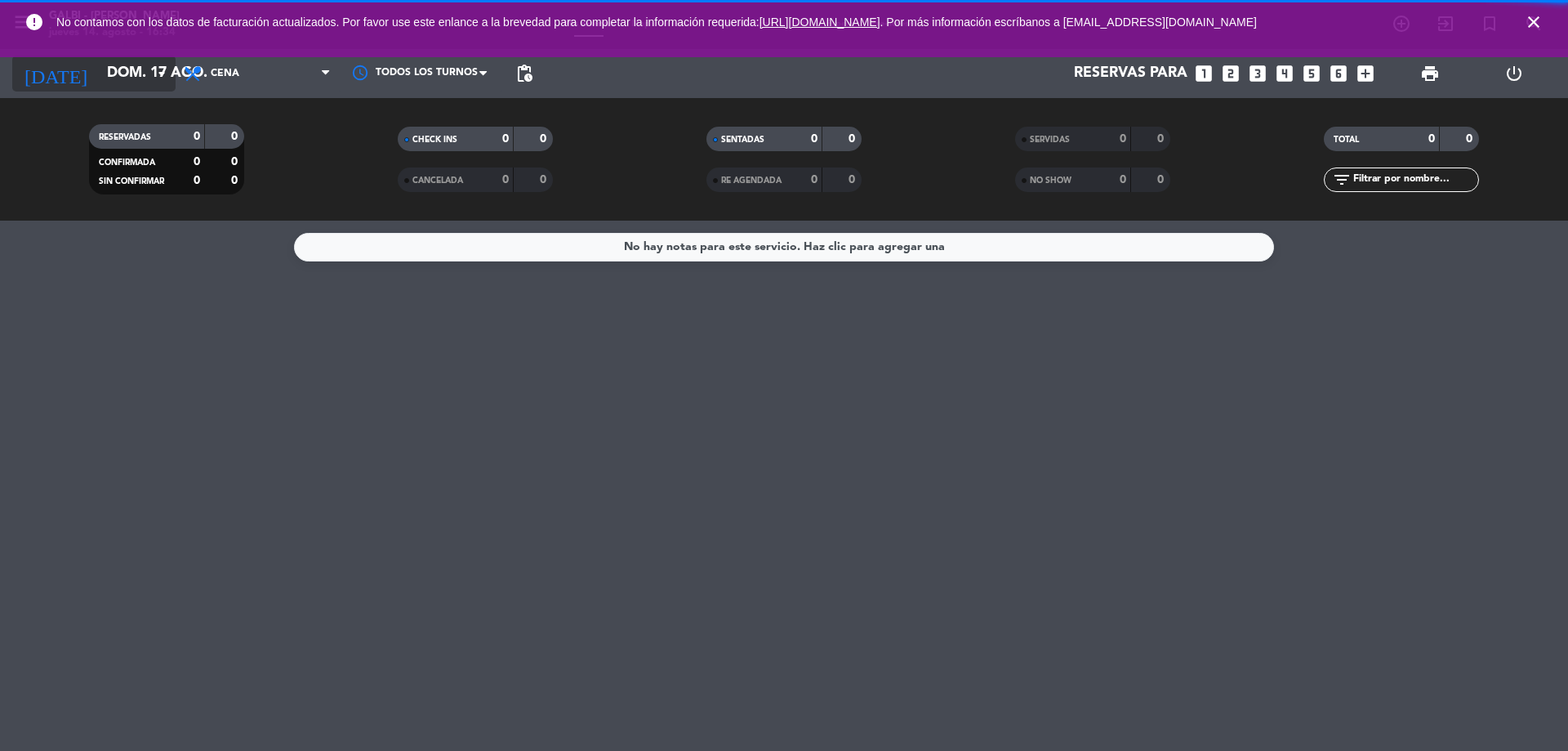
click at [154, 68] on icon "arrow_drop_down" at bounding box center [162, 73] width 20 height 20
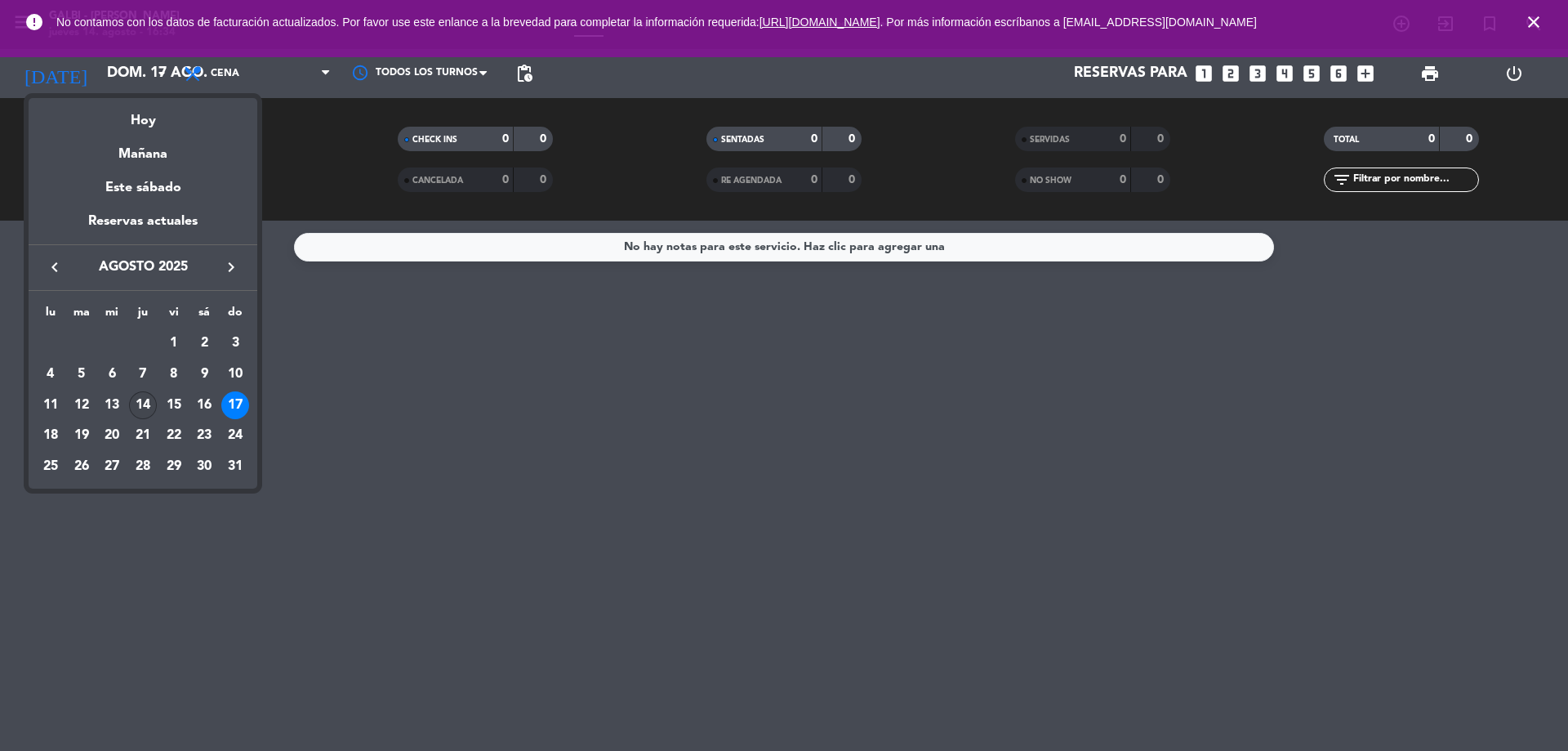
click at [154, 400] on div "14" at bounding box center [143, 405] width 28 height 28
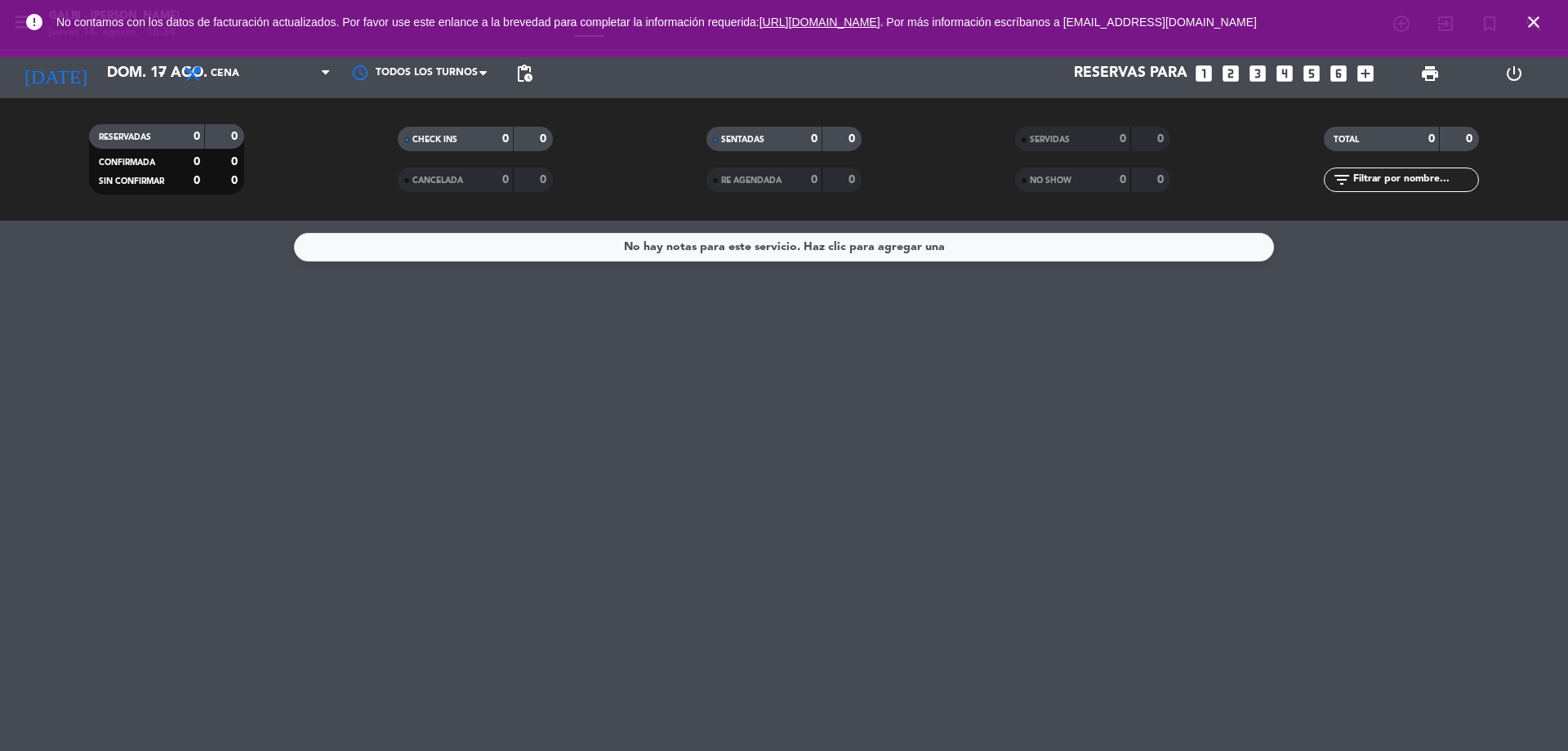
type input "jue. 14 ago."
